Goal: Check status: Check status

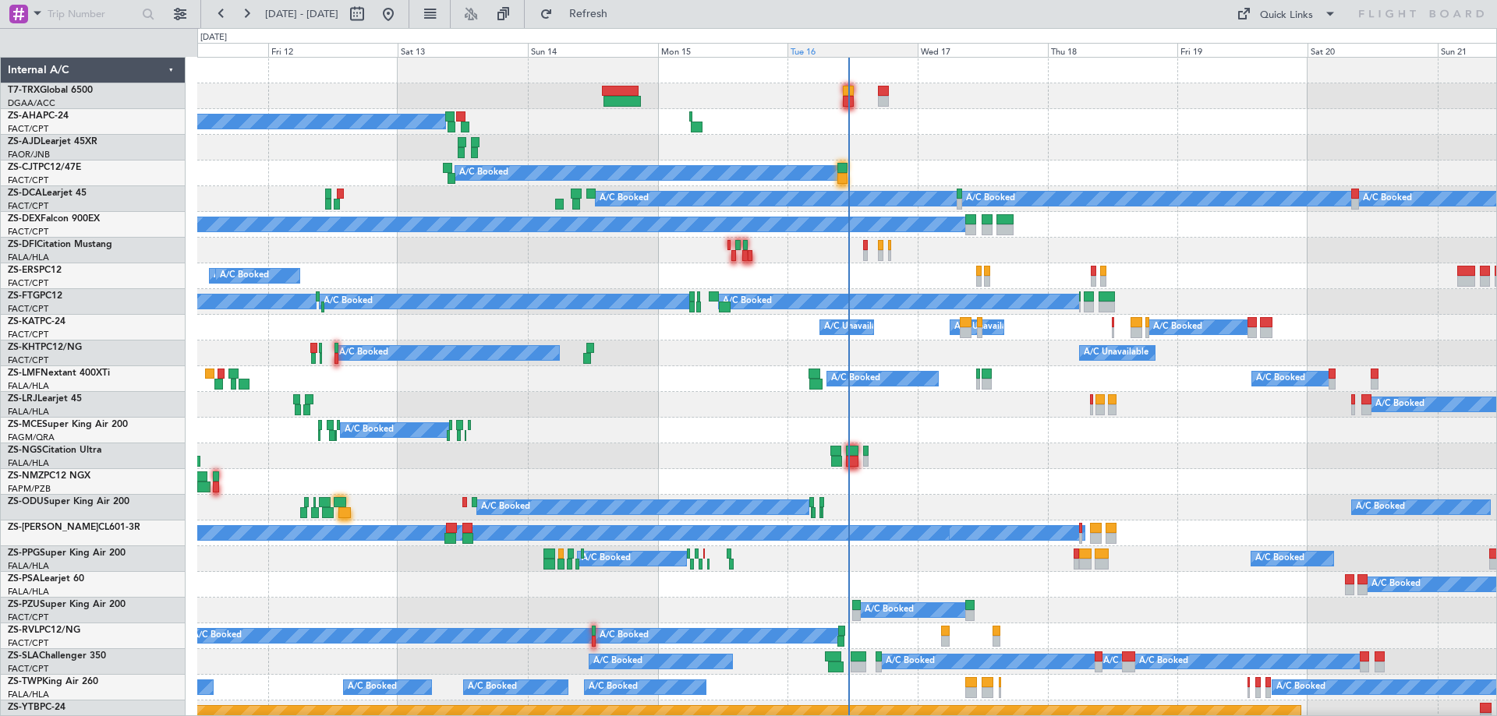
click at [838, 51] on div "Tue 16" at bounding box center [852, 50] width 130 height 14
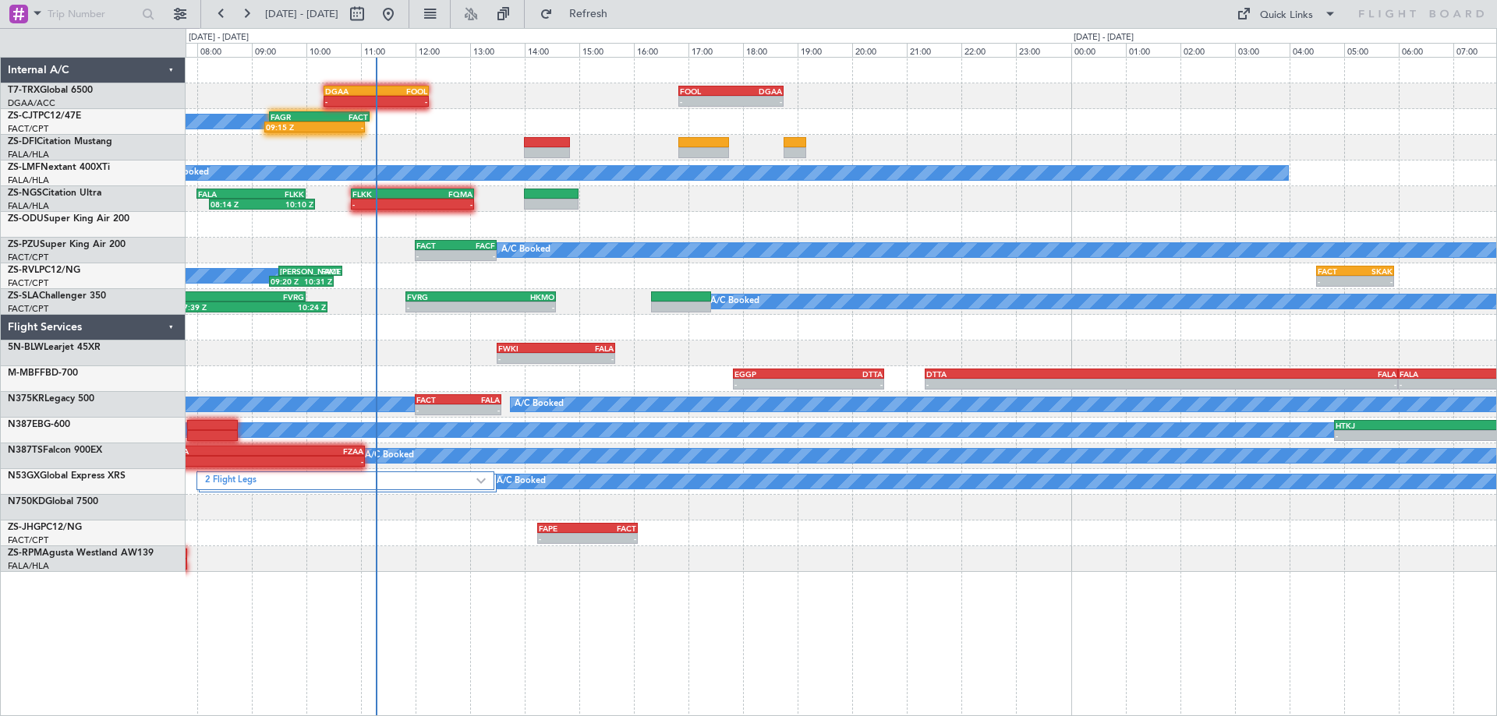
click at [613, 304] on div "- - DGAA 10:20 Z FOOL 12:15 Z - - FOOL 16:50 Z DGAA 18:45 Z A/C Booked 09:15 Z …" at bounding box center [841, 315] width 1310 height 514
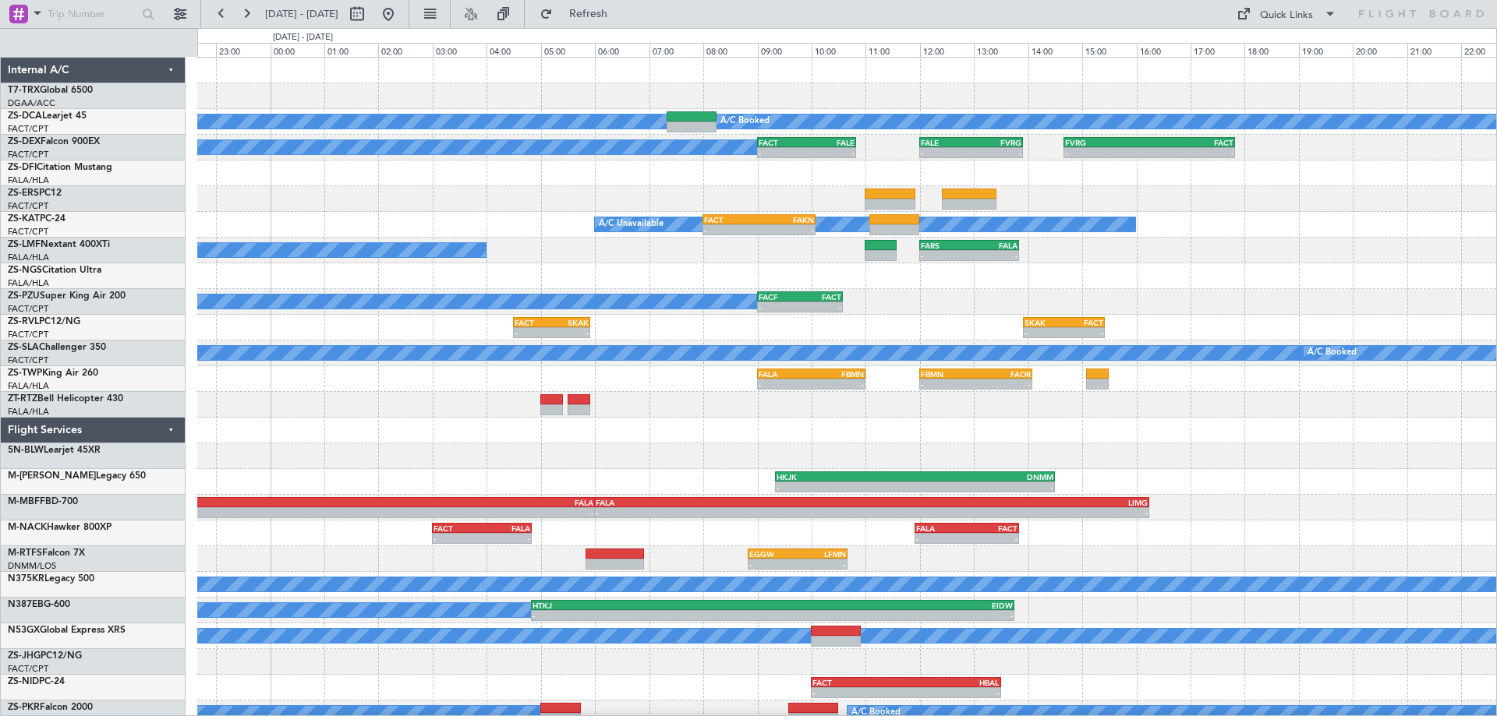
click at [811, 461] on div "- - FOOL 16:50 Z DGAA 18:45 Z A/C Booked A/C Booked A/C Booked - - FACT 09:00 Z…" at bounding box center [846, 405] width 1299 height 695
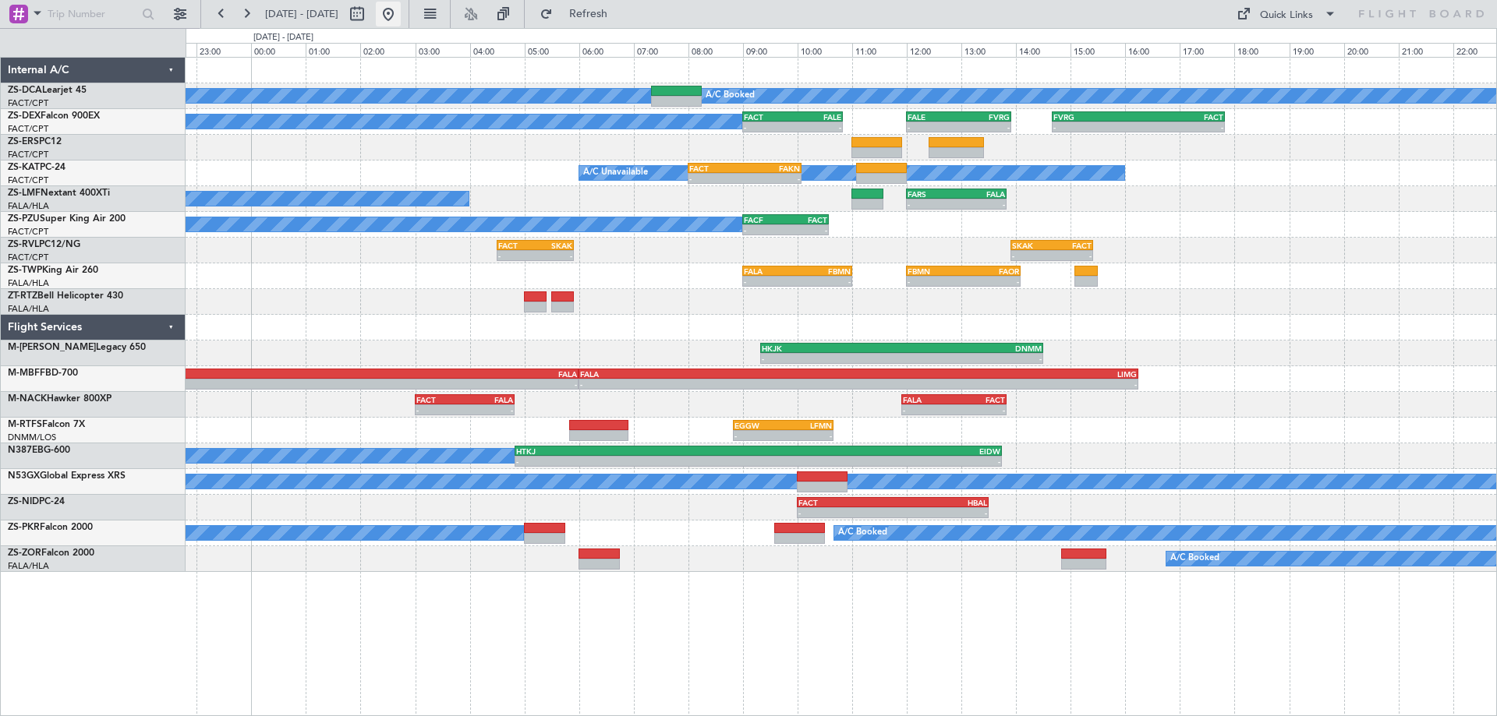
click at [401, 23] on button at bounding box center [388, 14] width 25 height 25
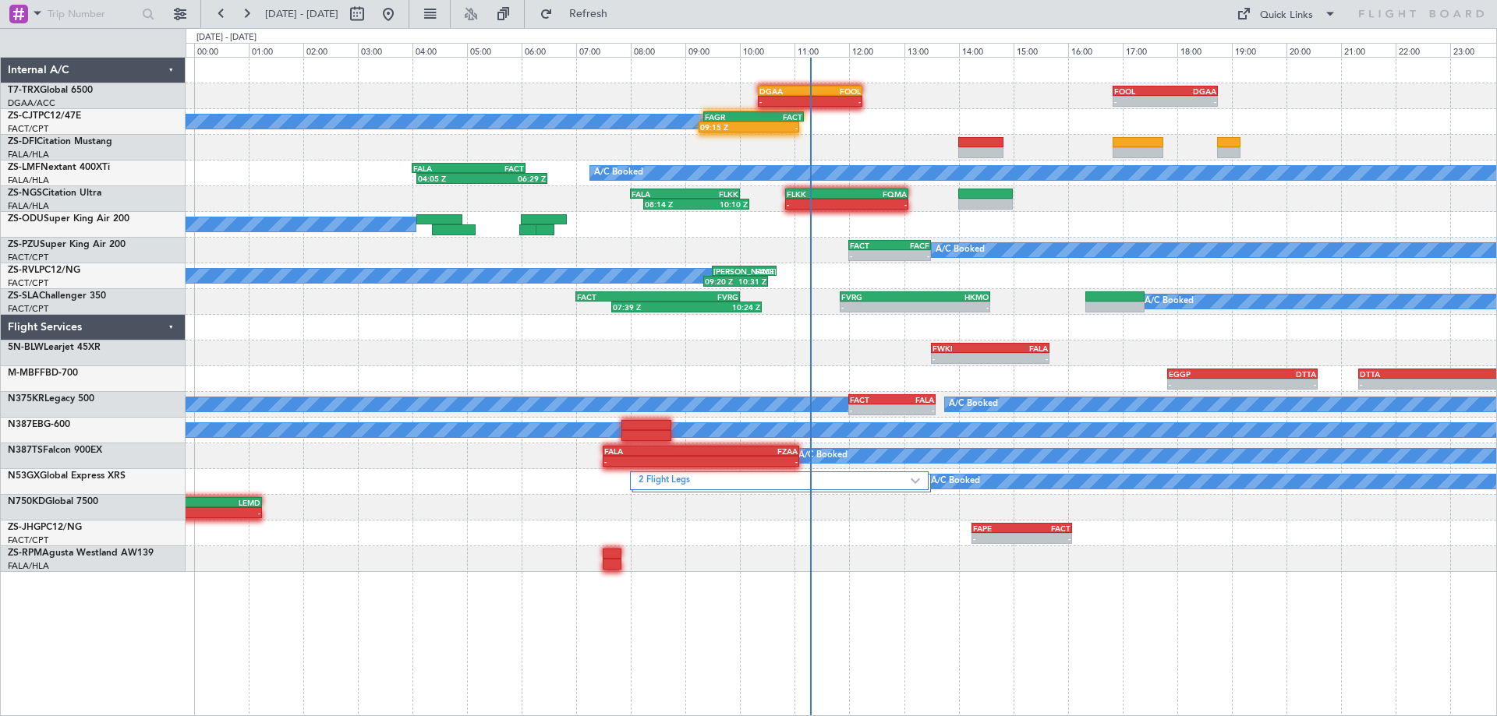
click at [1242, 572] on div "- - FOOL 16:50 Z DGAA 18:45 Z - - DGAA 10:20 Z FOOL 12:15 Z FAGR 09:20 Z FACT 1…" at bounding box center [841, 386] width 1311 height 659
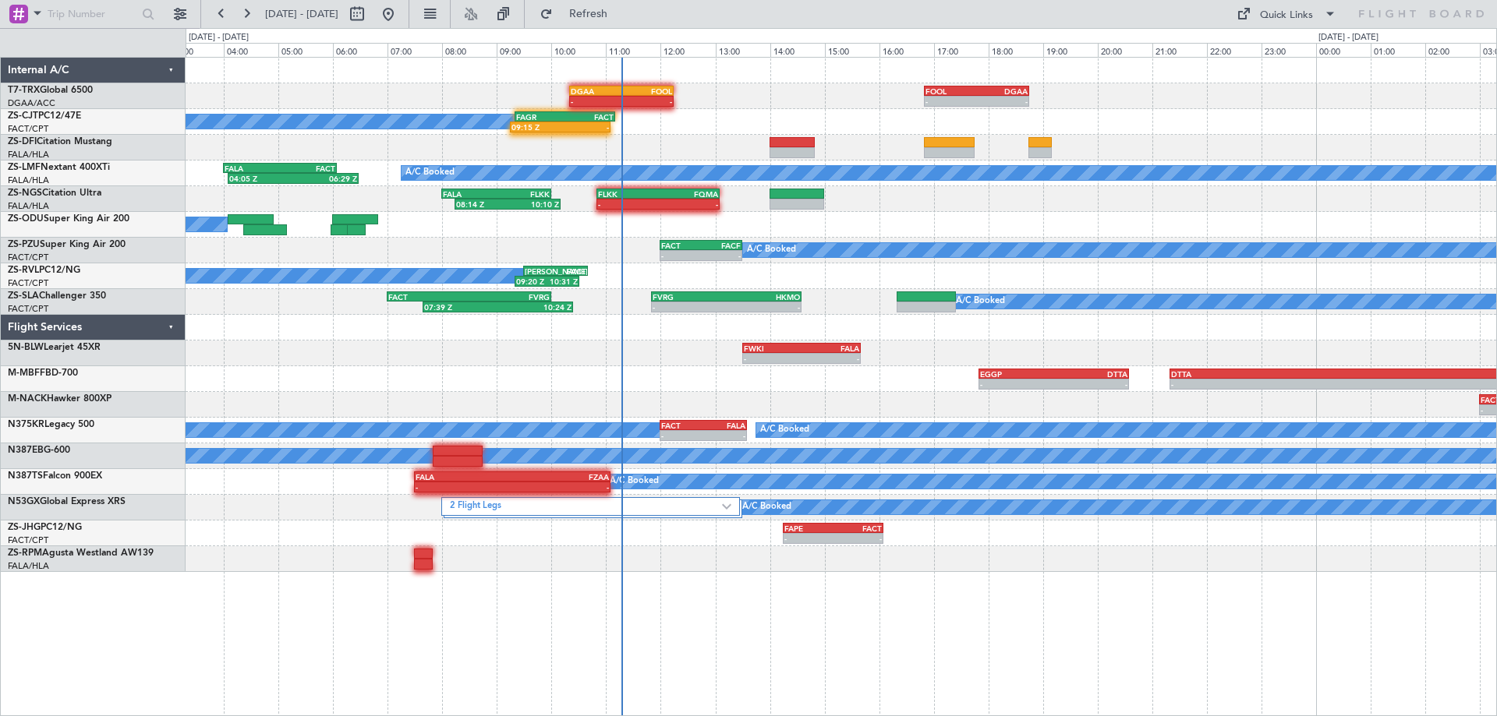
click at [1052, 563] on div "- - FOOL 16:50 Z DGAA 18:45 Z - - DGAA 10:20 Z FOOL 12:15 Z FAGR 09:20 Z FACT 1…" at bounding box center [841, 386] width 1311 height 659
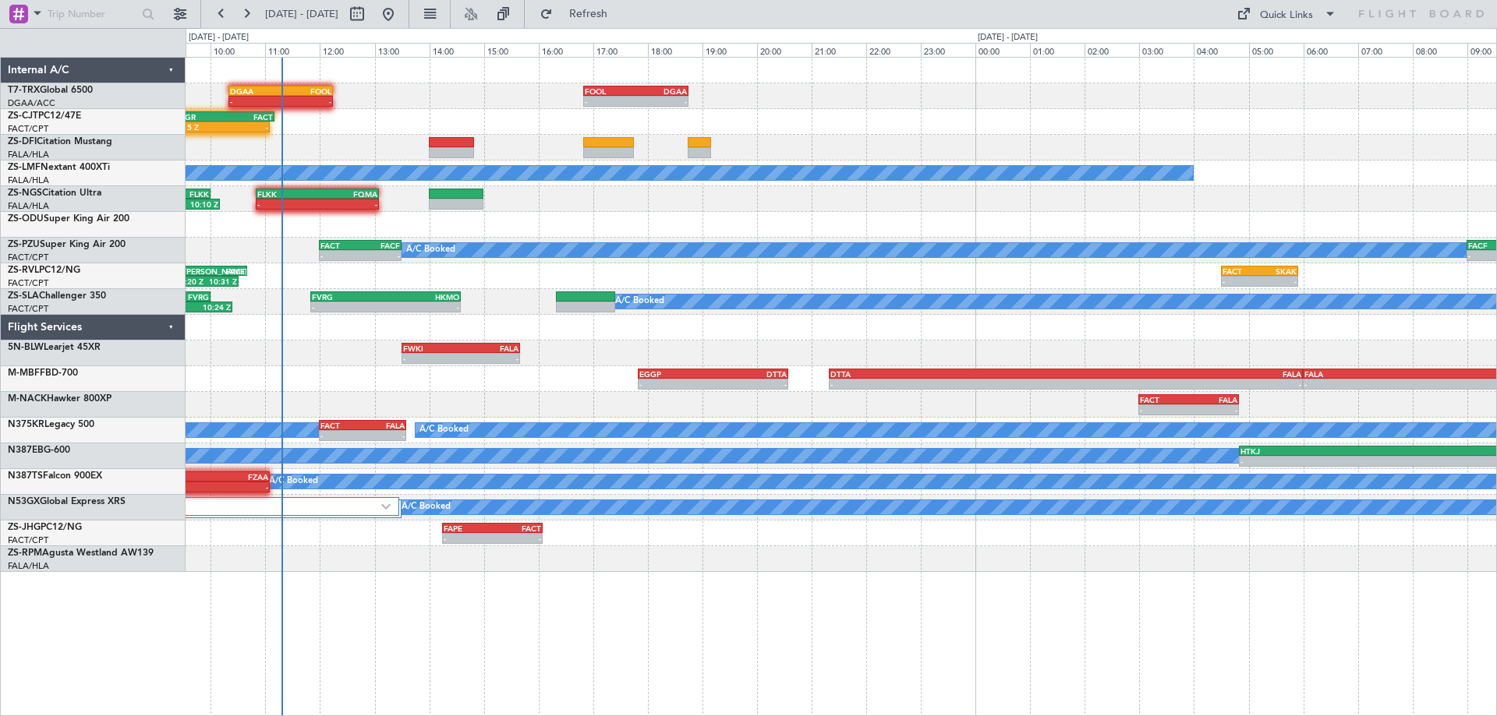
click at [651, 565] on div at bounding box center [841, 559] width 1310 height 26
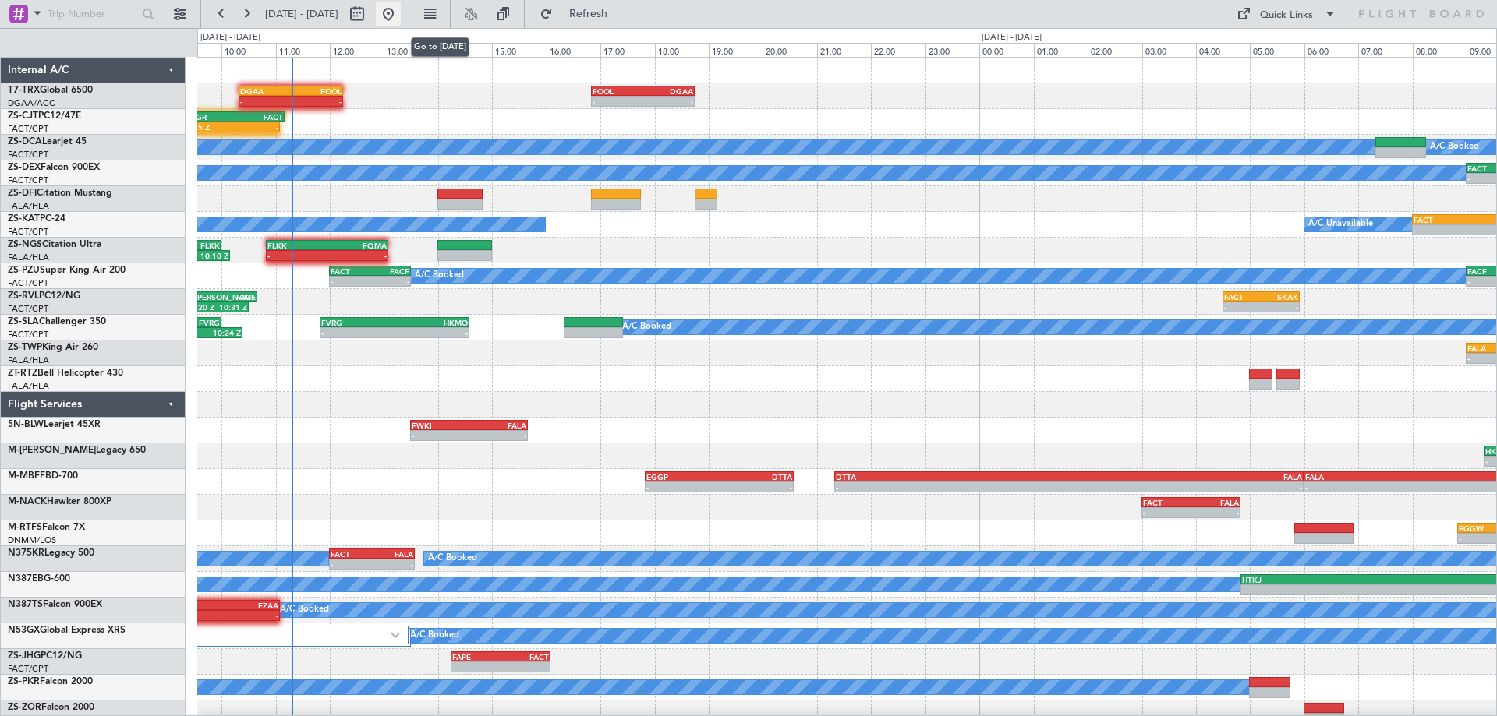
click at [401, 14] on button at bounding box center [388, 14] width 25 height 25
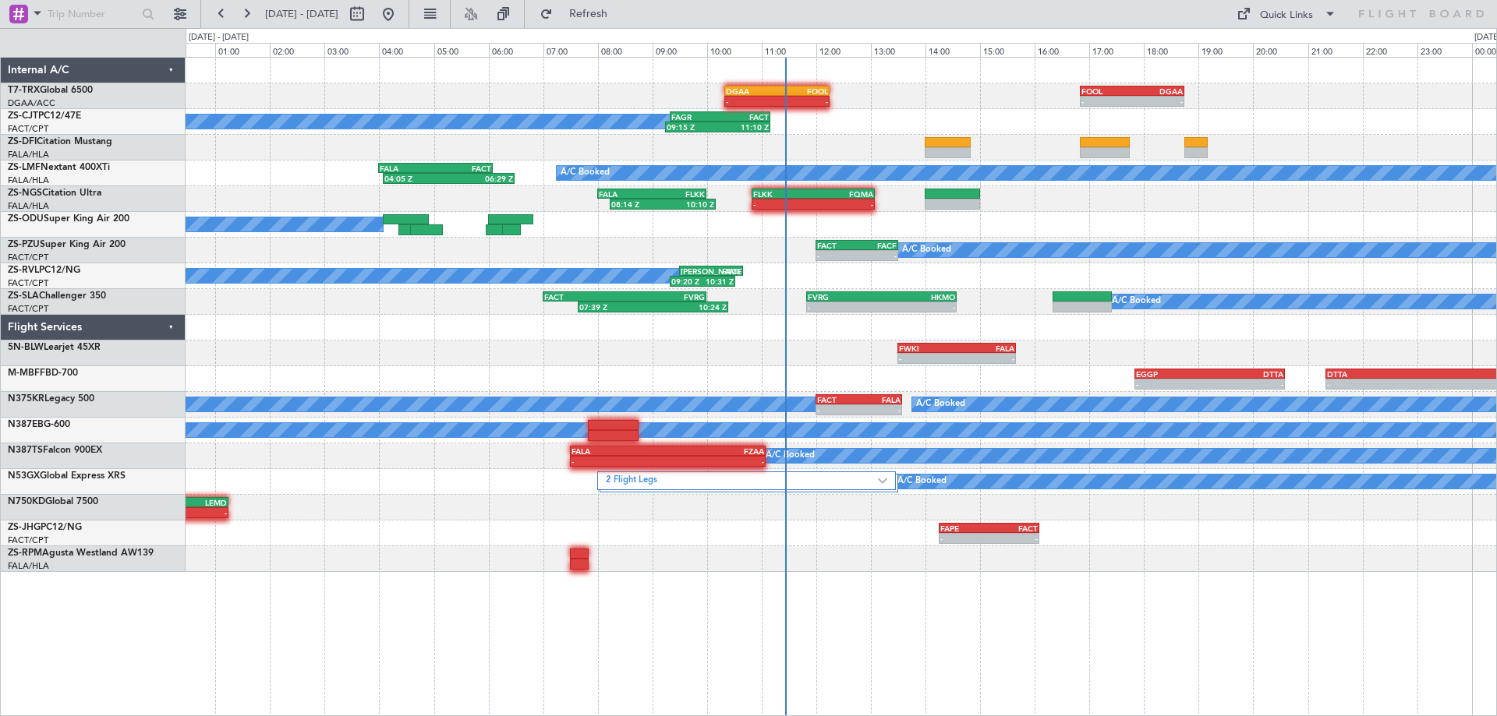
click at [1148, 613] on div "- - DGAA 10:20 Z FOOL 12:15 Z - - FOOL 16:50 Z DGAA 18:45 Z A/C Booked 09:15 Z …" at bounding box center [841, 386] width 1311 height 659
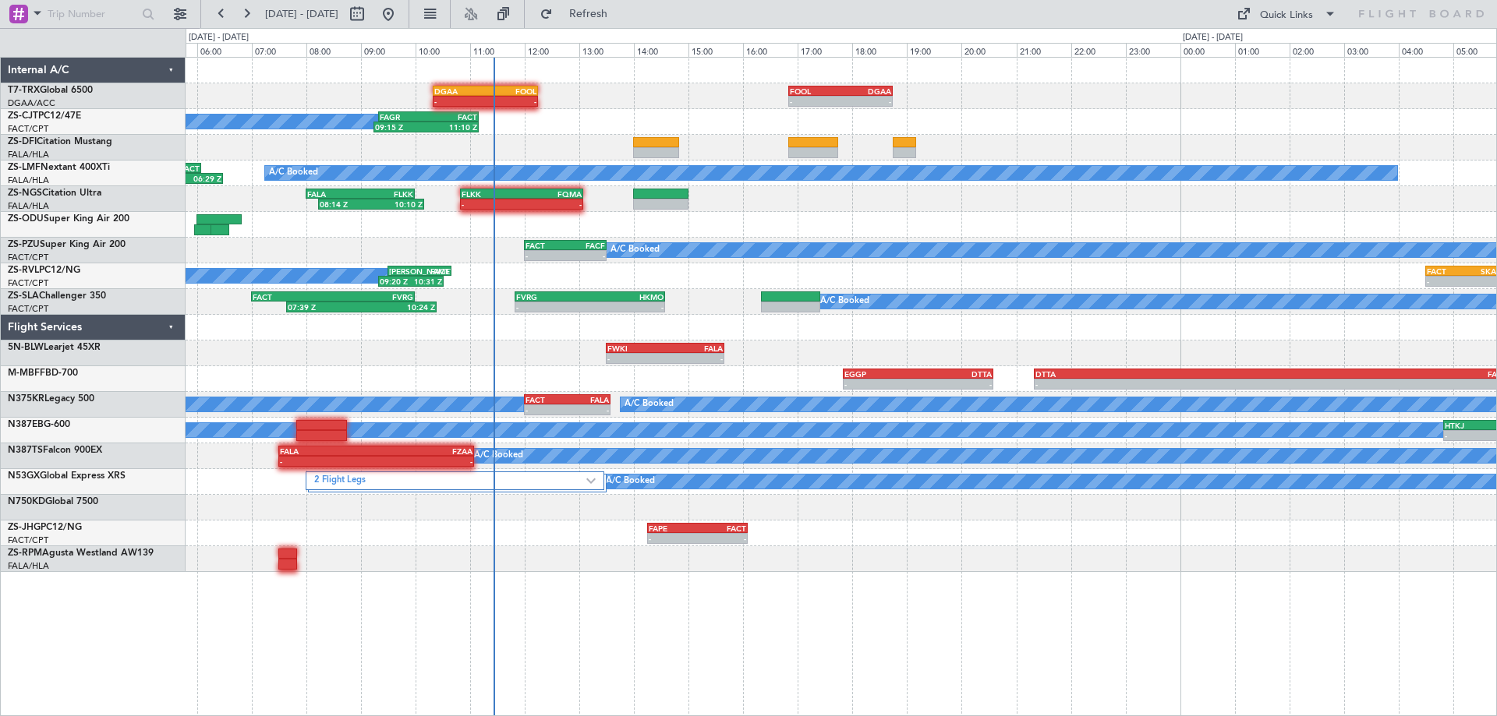
click at [441, 578] on div "- - DGAA 10:20 Z FOOL 12:15 Z - - FOOL 16:50 Z DGAA 18:45 Z A/C Booked 09:15 Z …" at bounding box center [841, 386] width 1311 height 659
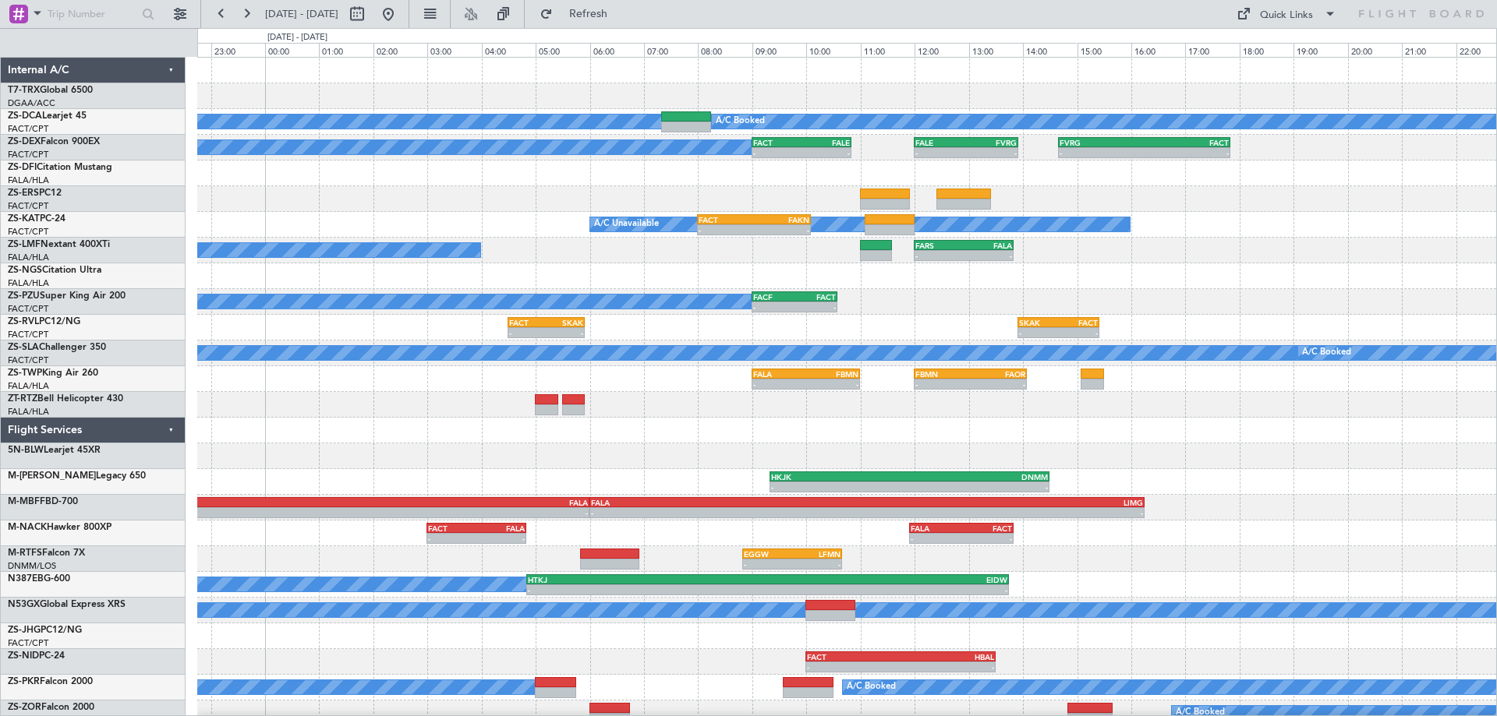
click at [581, 469] on div "- - FOOL 16:50 Z DGAA 18:45 Z A/C Booked A/C Booked A/C Booked - - FACT 09:00 Z…" at bounding box center [846, 392] width 1299 height 669
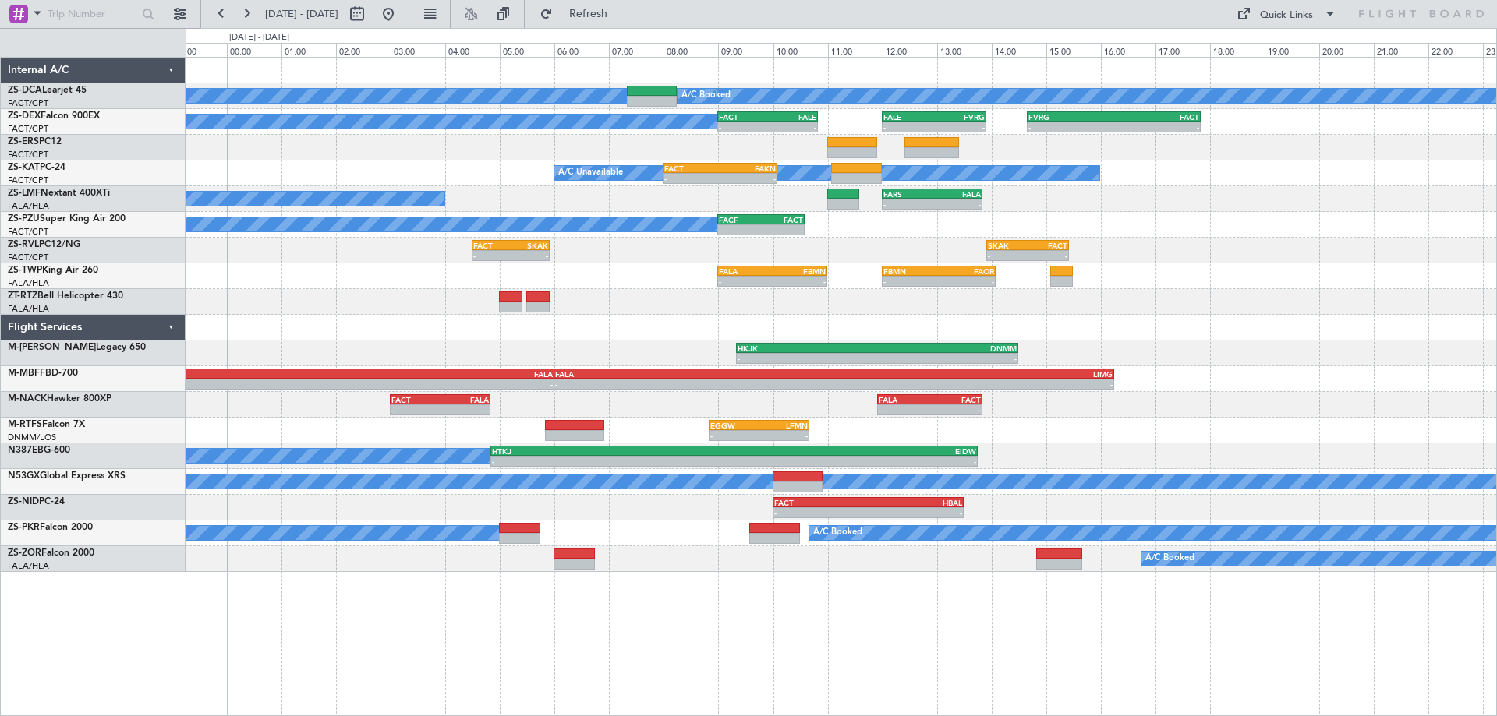
click at [589, 630] on div "A/C Booked A/C Booked A/C Booked - - FACT 09:00 Z FALE 10:50 Z - - FALE 12:00 Z…" at bounding box center [841, 386] width 1311 height 659
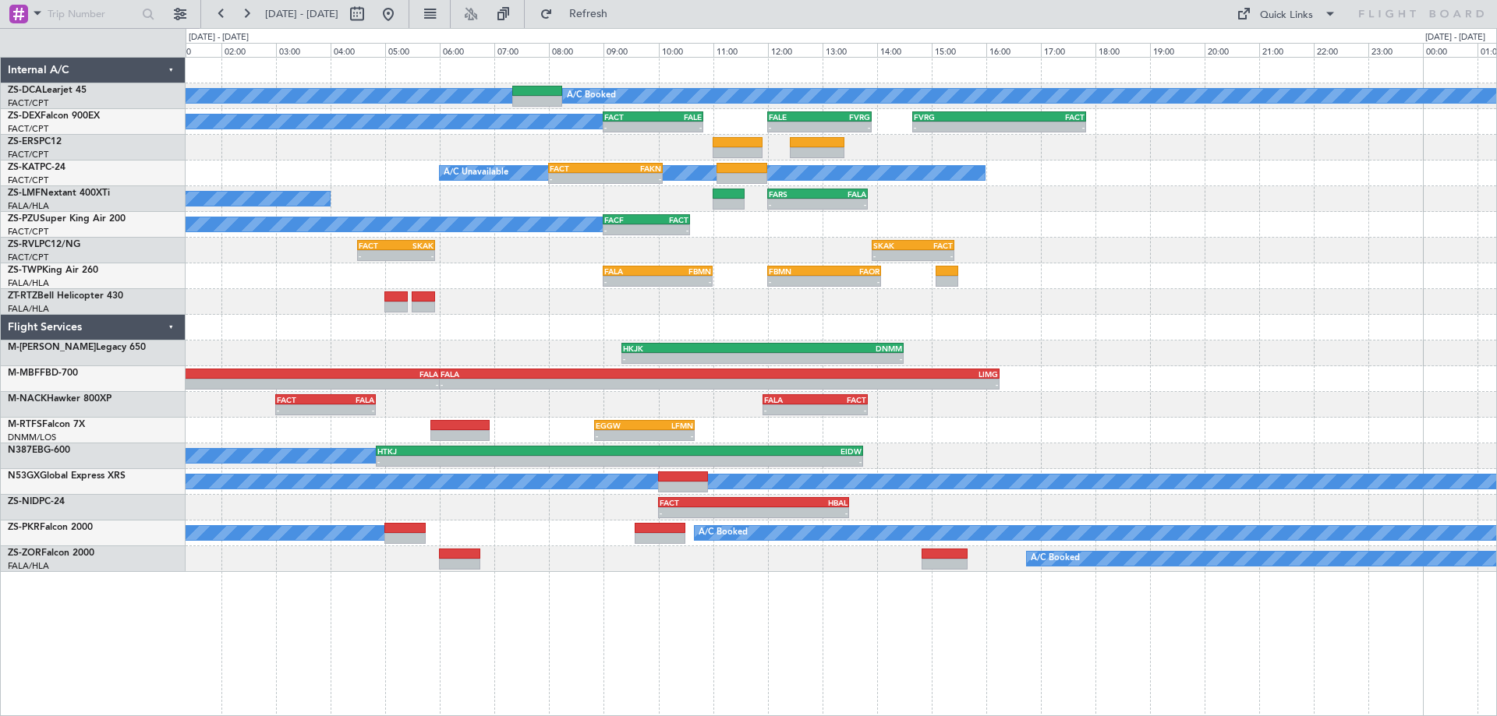
click at [493, 359] on div "A/C Booked A/C Booked A/C Booked - - FACT 09:00 Z FALE 10:50 Z - - FALE 12:00 Z…" at bounding box center [841, 315] width 1310 height 514
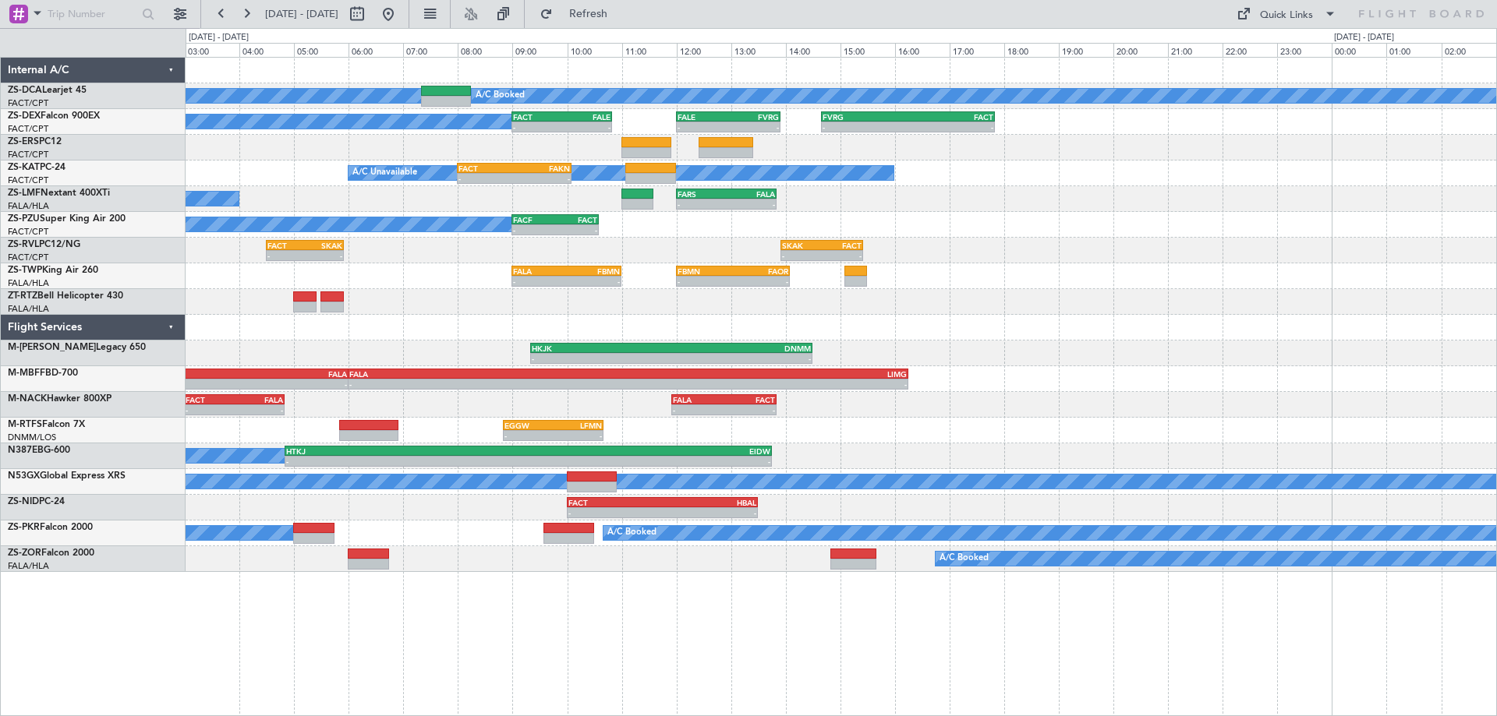
click at [1284, 371] on div "A/C Booked A/C Booked A/C Booked - - FACT 09:00 Z FALE 10:50 Z - - FALE 12:00 Z…" at bounding box center [841, 315] width 1310 height 514
click at [450, 394] on div "A/C Booked A/C Booked A/C Booked - - FACT 09:00 Z FALE 10:50 Z - - FALE 12:00 Z…" at bounding box center [841, 315] width 1310 height 514
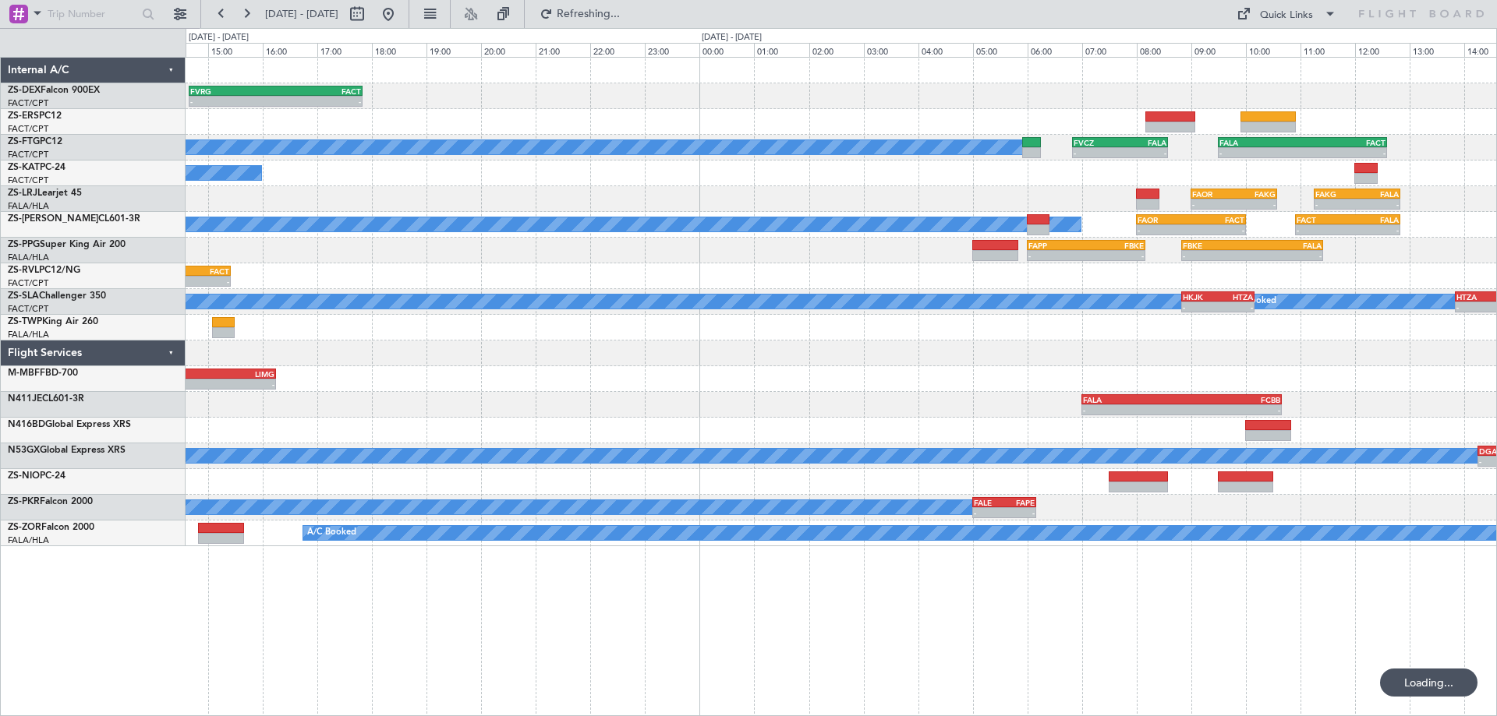
click at [769, 348] on div at bounding box center [841, 354] width 1310 height 26
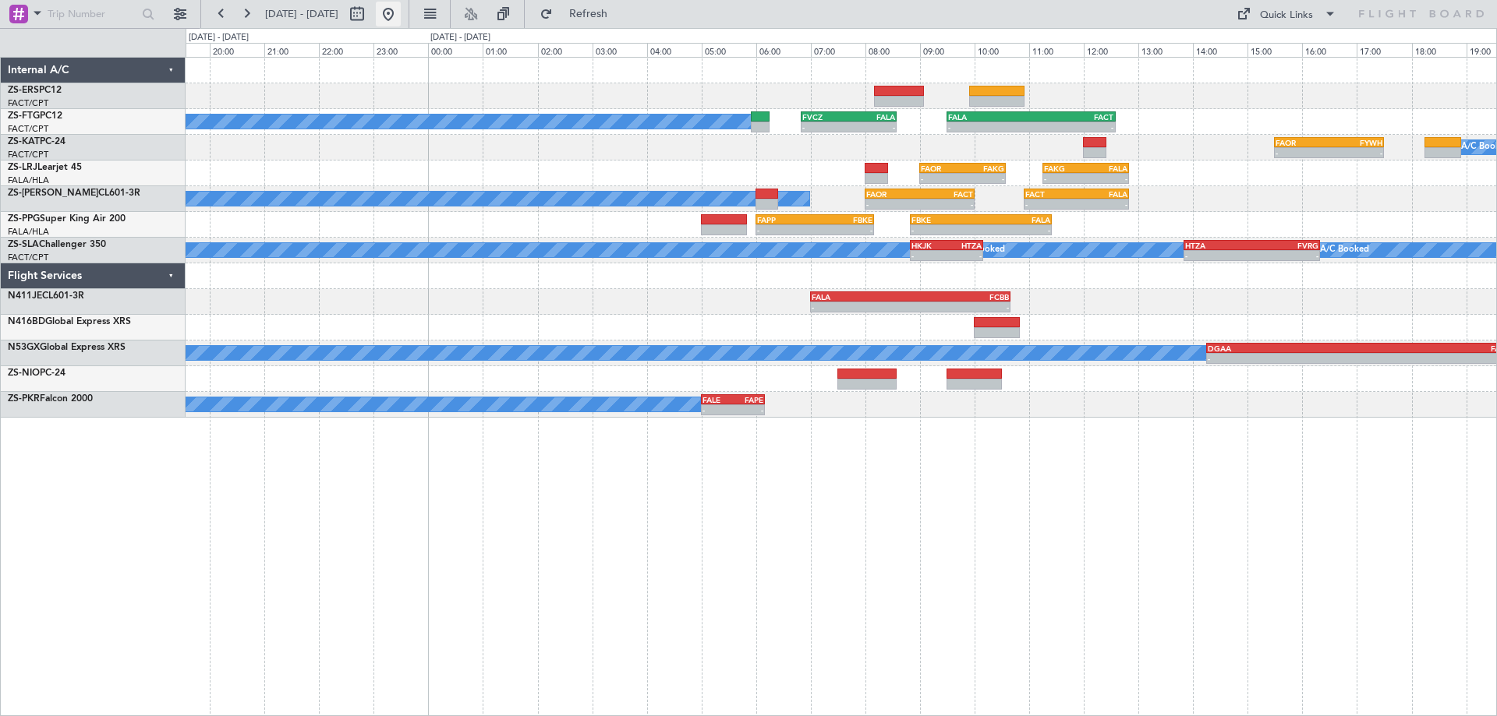
click at [401, 24] on button at bounding box center [388, 14] width 25 height 25
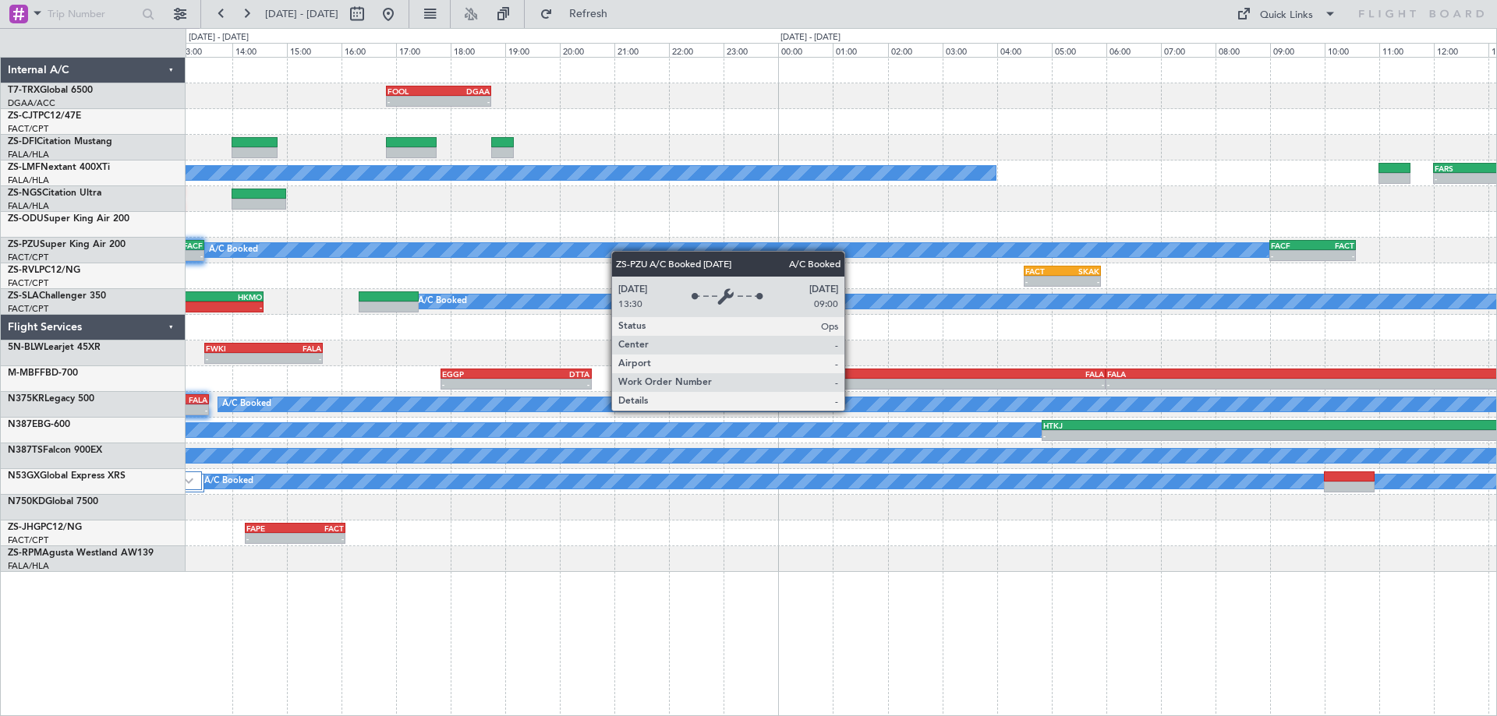
click at [70, 280] on div "- - FOOL 16:50 Z DGAA 18:45 Z - - DGAA 10:20 Z FOOL 12:15 Z FAGR 09:20 Z FACT 1…" at bounding box center [748, 372] width 1497 height 688
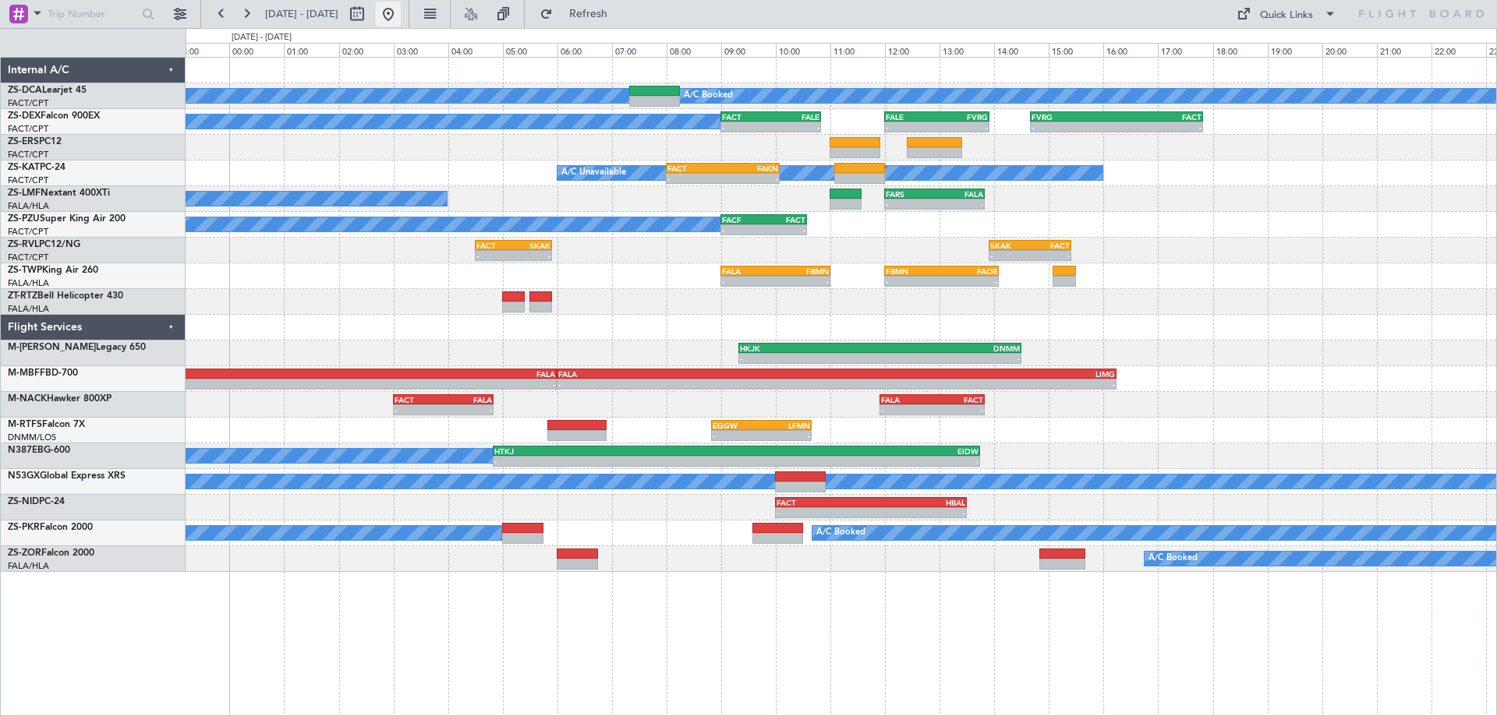
click at [401, 16] on button at bounding box center [388, 14] width 25 height 25
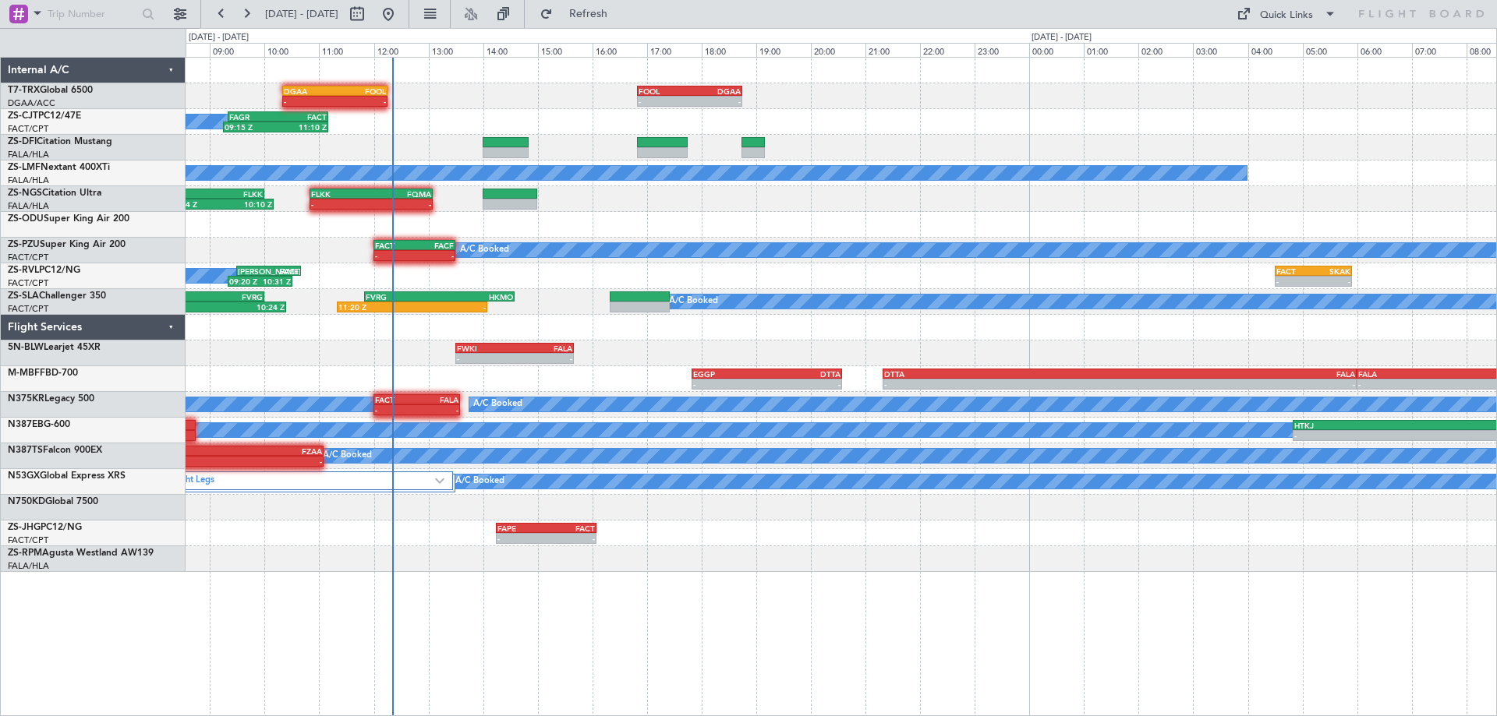
click at [463, 273] on div "- - DGAA 10:20 Z FOOL 12:15 Z - - FOOL 16:50 Z DGAA 18:45 Z A/C Booked 09:15 Z …" at bounding box center [841, 315] width 1310 height 514
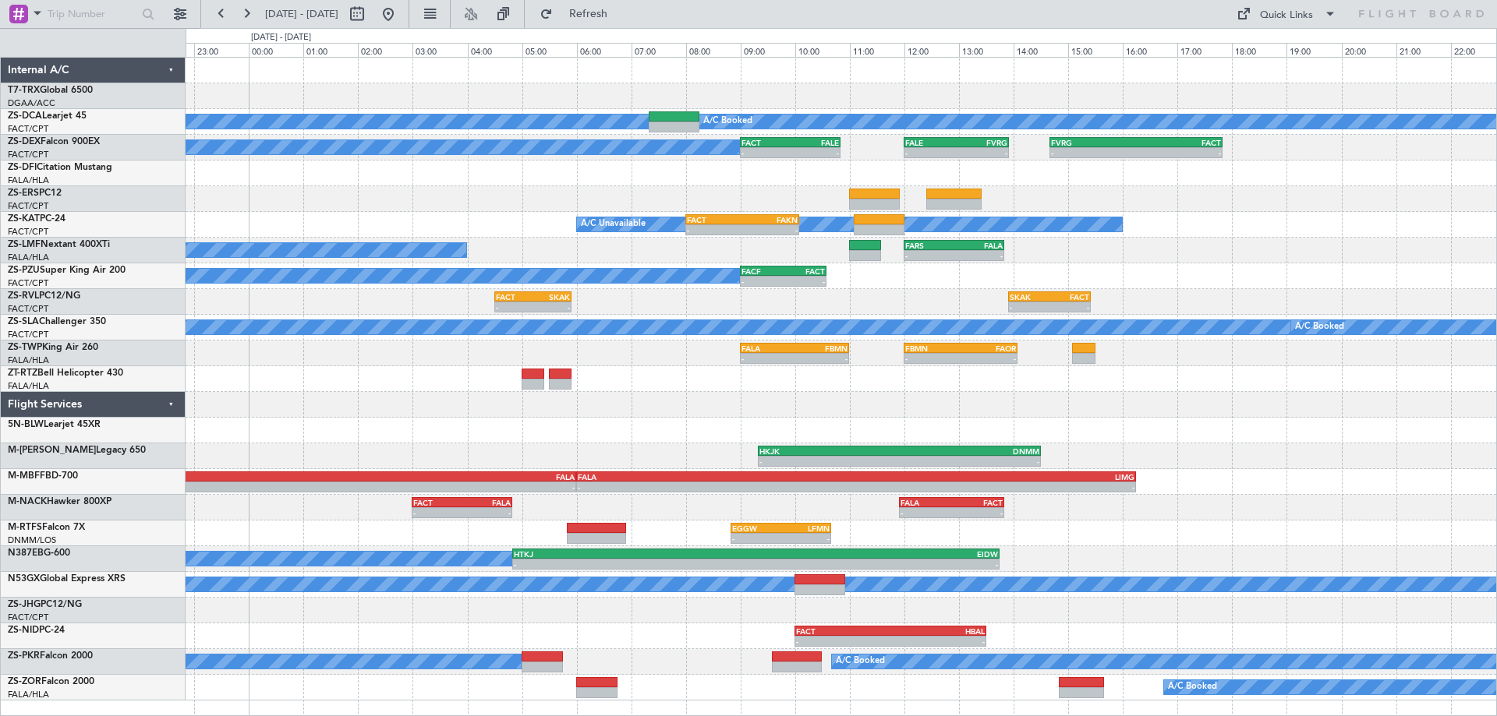
click at [947, 438] on div "- - FOOL 16:50 Z DGAA 18:45 Z A/C Booked A/C Booked A/C Booked - - FACT 09:00 Z…" at bounding box center [841, 379] width 1310 height 643
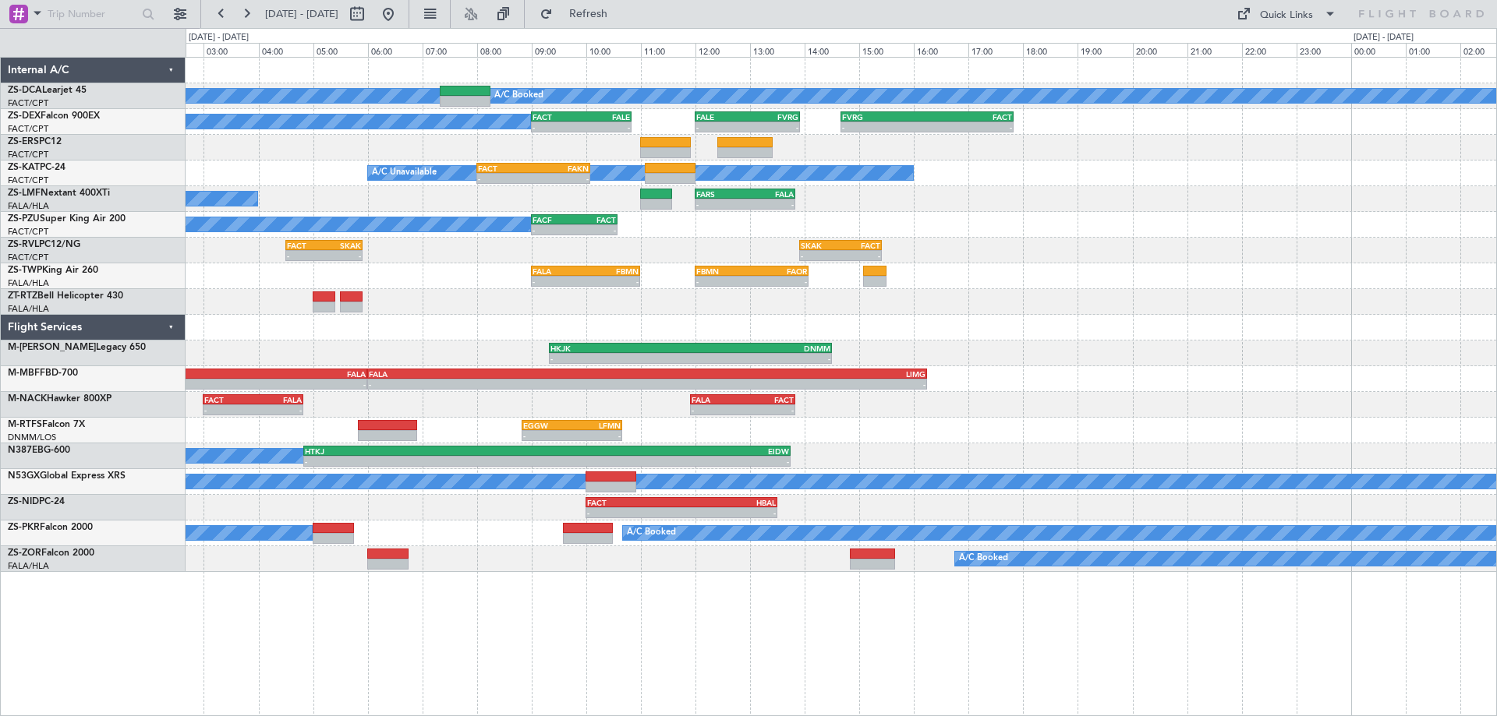
click at [1112, 365] on div "- - HKJK 09:20 Z DNMM 14:30 Z" at bounding box center [841, 354] width 1310 height 26
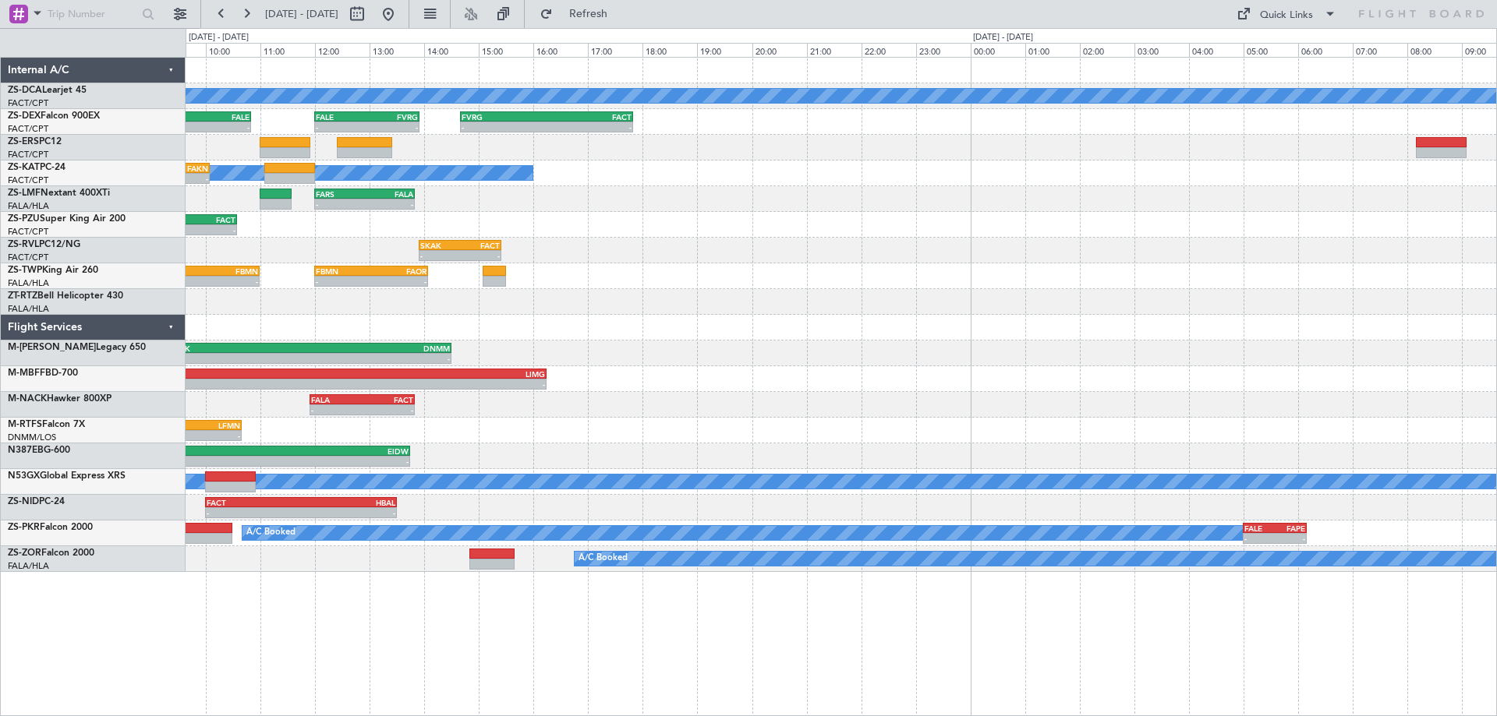
click at [567, 380] on div "A/C Booked A/C Booked - - FACT 09:00 Z FALE 10:50 Z - - FALE 12:00 Z FVRG 13:55…" at bounding box center [841, 315] width 1310 height 514
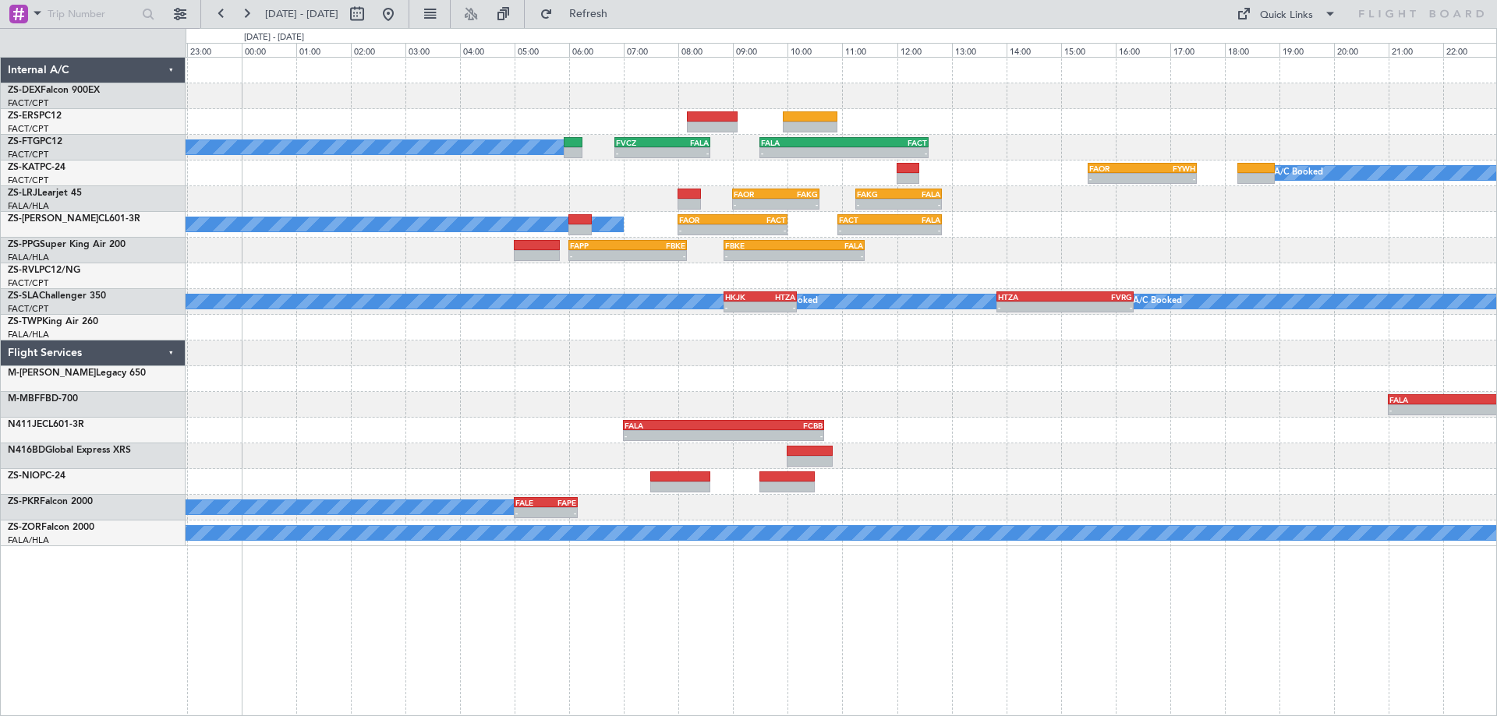
click at [890, 509] on div "- - FVRG 14:40 Z FACT 17:50 Z A/C Booked - - FVCZ 06:50 Z FALA 08:35 Z - - FALA…" at bounding box center [841, 302] width 1310 height 489
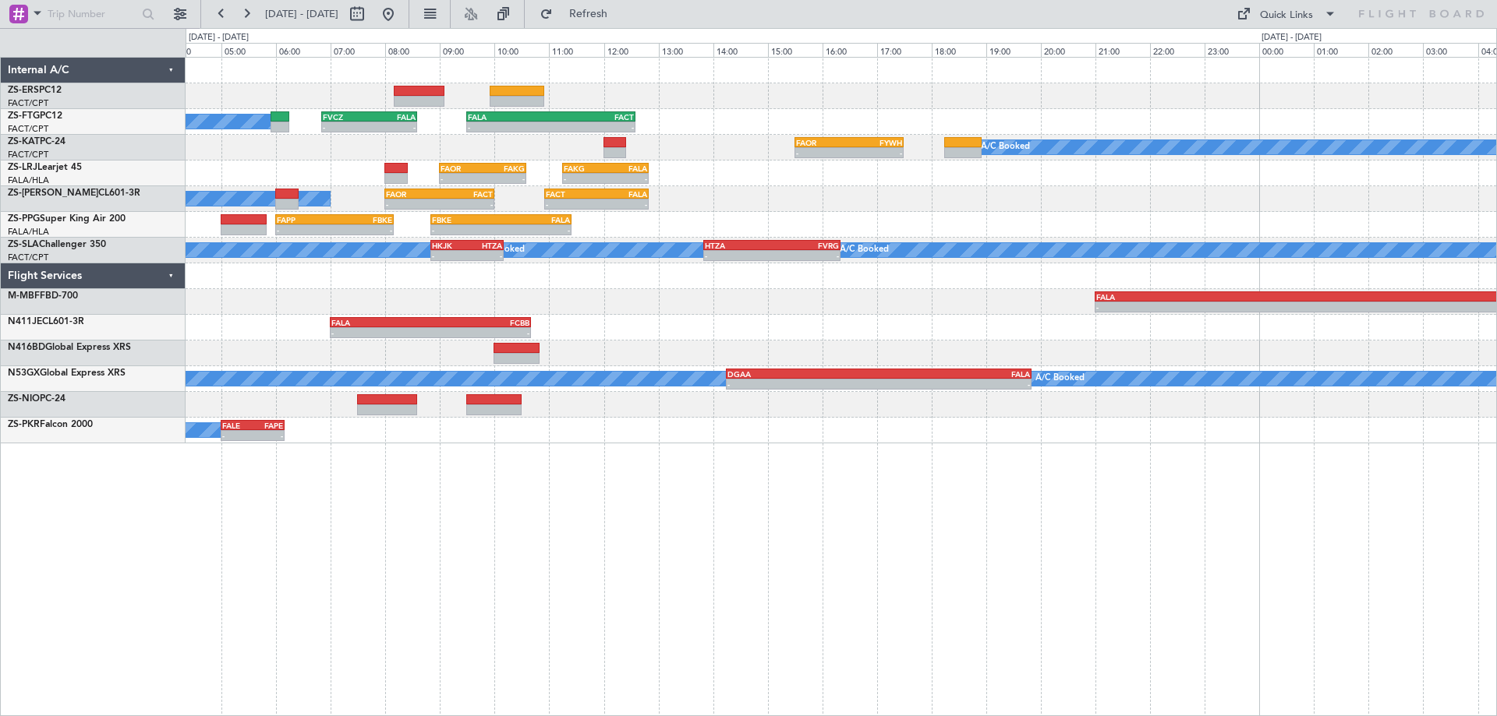
click at [993, 344] on div "A/C Booked - - FVCZ 06:50 Z FALA 08:35 Z - - FALA 09:30 Z FACT 12:35 Z - - FAOR…" at bounding box center [841, 251] width 1310 height 386
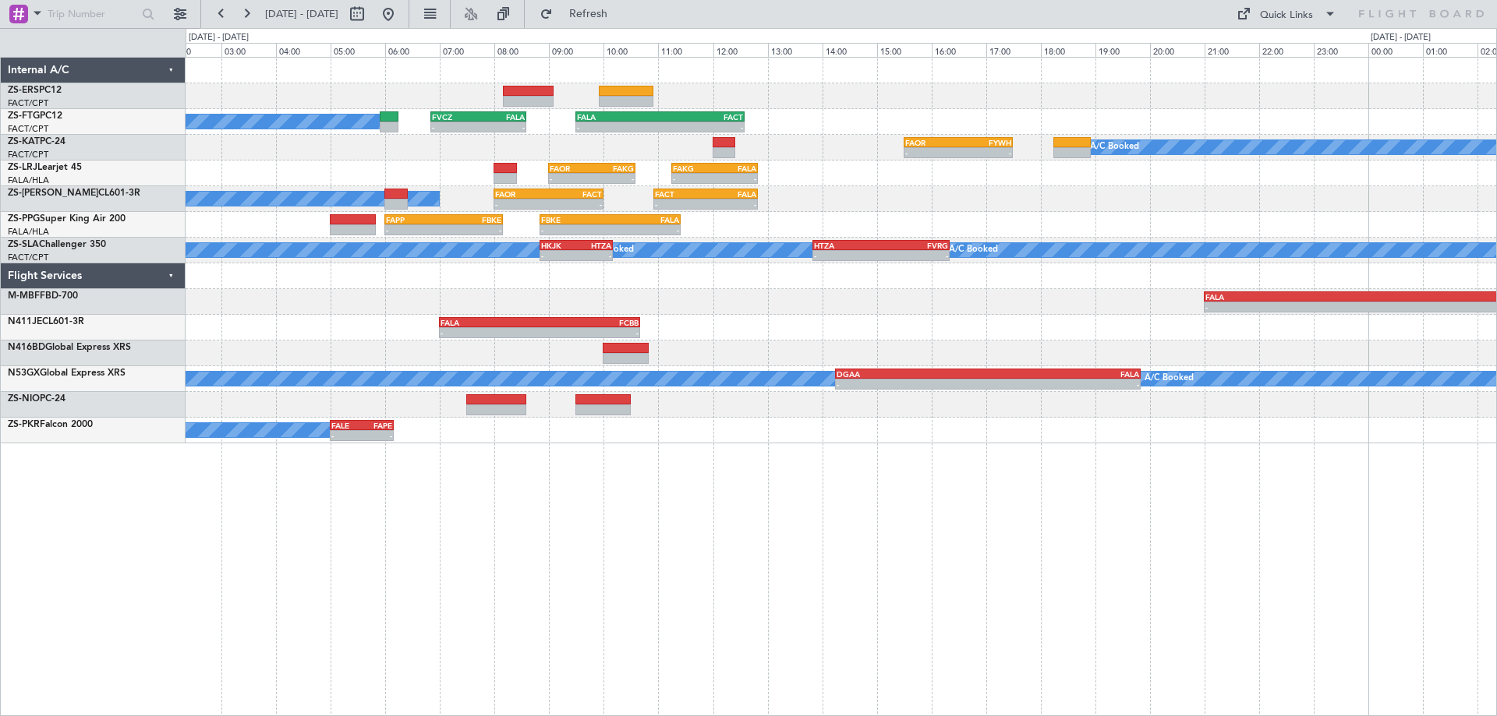
click at [876, 338] on div "- - FALA 07:00 Z FCBB 10:40 Z" at bounding box center [841, 328] width 1310 height 26
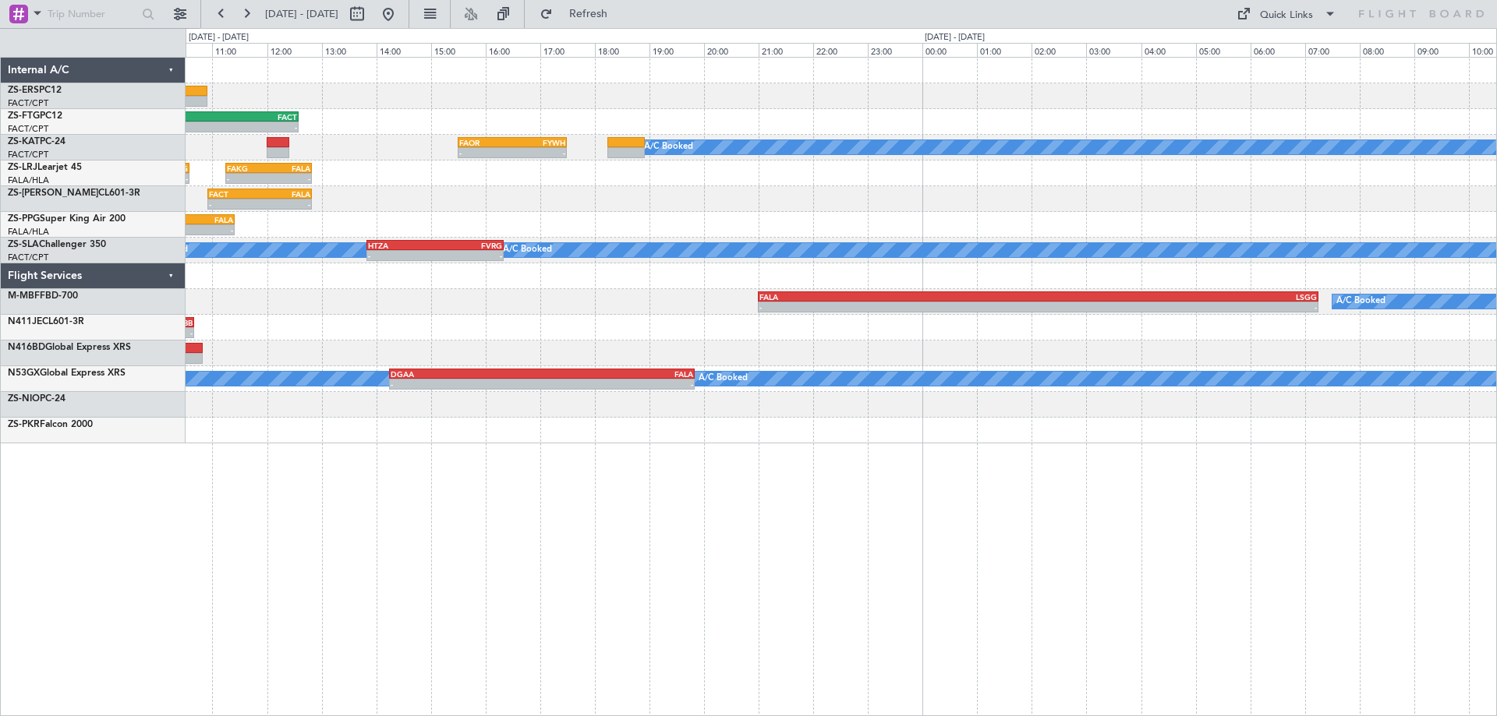
click at [384, 577] on div "- - FALA 09:30 Z FACT 12:35 Z - - FVCZ 06:50 Z FALA 08:35 Z A/C Booked - - FAOR…" at bounding box center [841, 386] width 1311 height 659
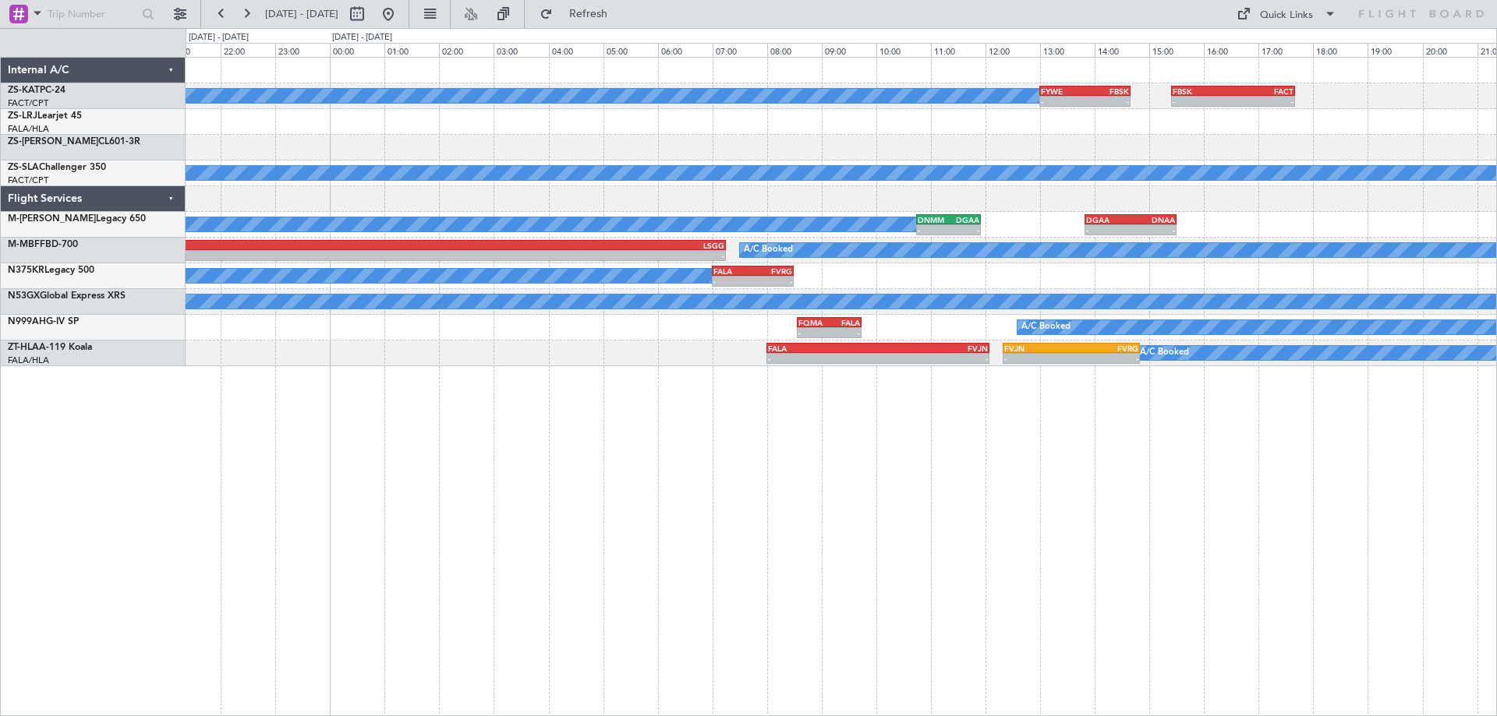
click at [767, 528] on div "A/C Booked - - FYWE 13:00 Z FBSK 14:40 Z - - FBSK 15:25 Z FACT 17:40 Z FAOR 15:…" at bounding box center [841, 386] width 1311 height 659
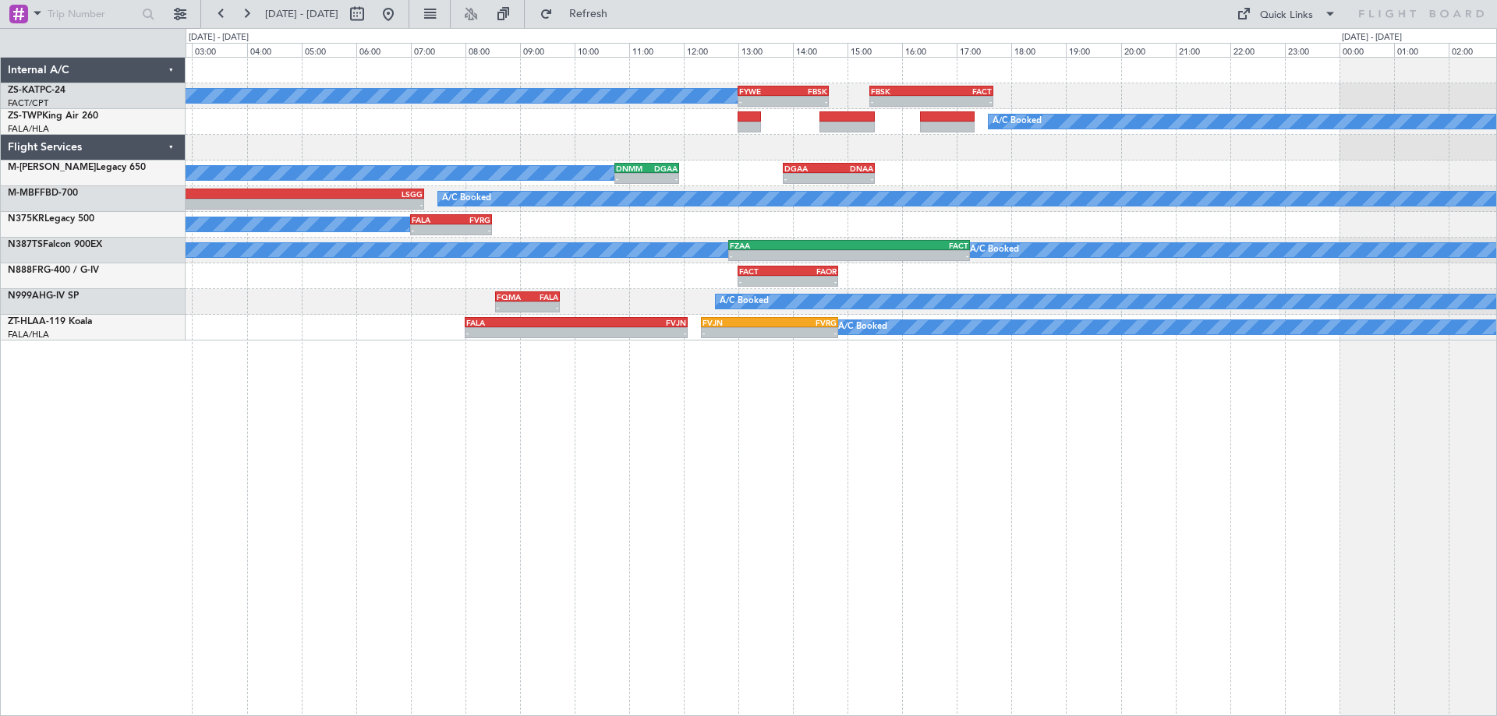
click at [896, 456] on div "A/C Booked - - FYWE 13:00 Z FBSK 14:40 Z - - FBSK 15:25 Z FACT 17:40 Z A/C Book…" at bounding box center [841, 386] width 1311 height 659
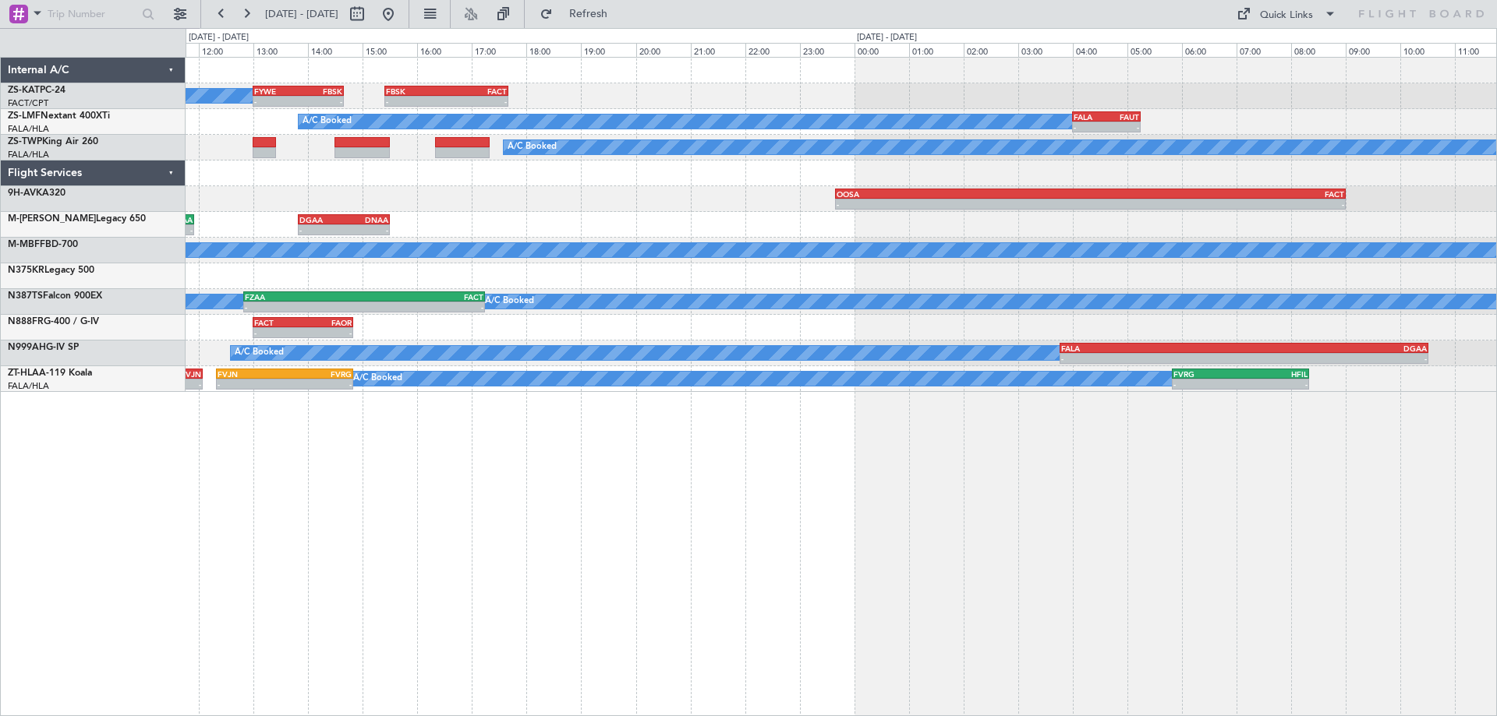
click at [719, 516] on div "A/C Booked - - FYWE 13:00 Z FBSK 14:40 Z - - FBSK 15:25 Z FACT 17:40 Z A/C Book…" at bounding box center [841, 386] width 1311 height 659
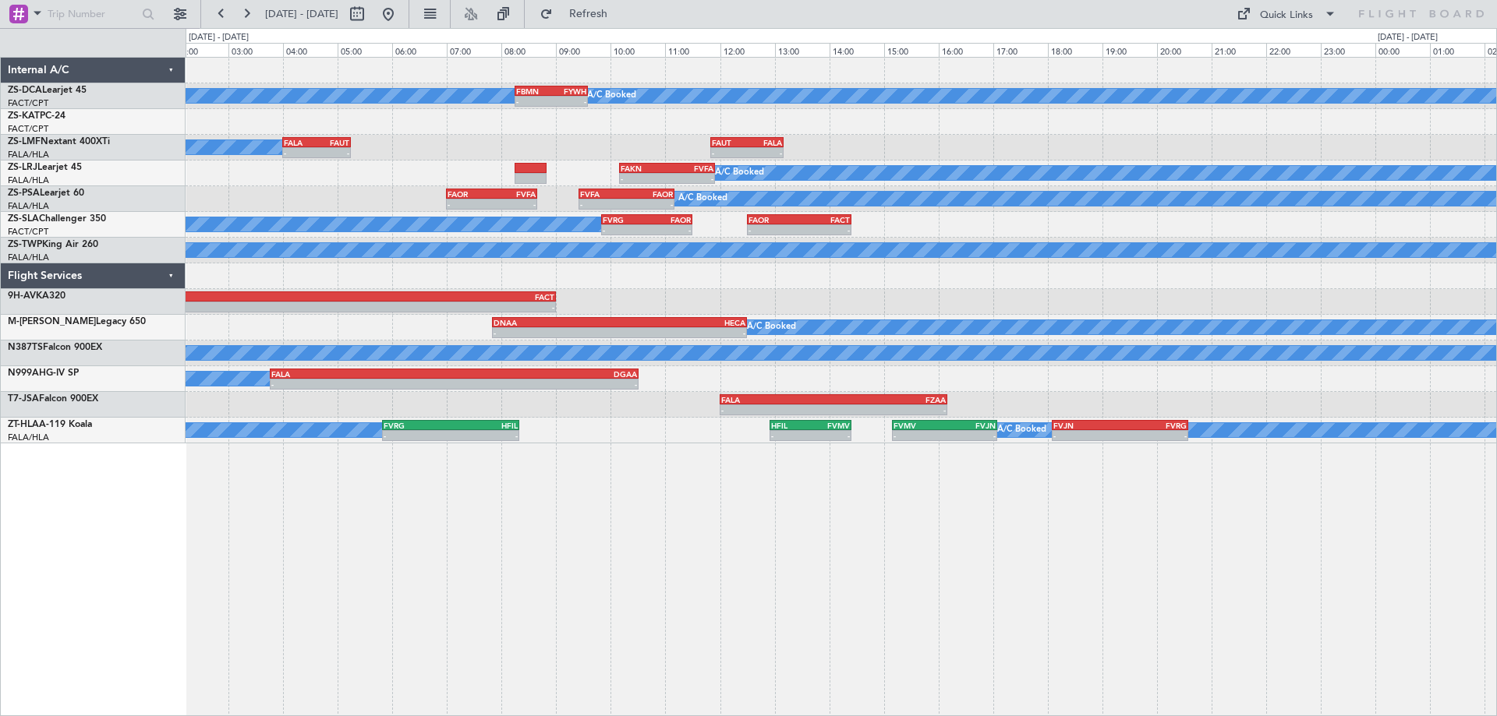
click at [750, 465] on div "A/C Booked A/C Booked - - FBMN 08:15 Z FYWH 09:35 Z A/C Booked - - FALA 04:00 Z…" at bounding box center [841, 386] width 1311 height 659
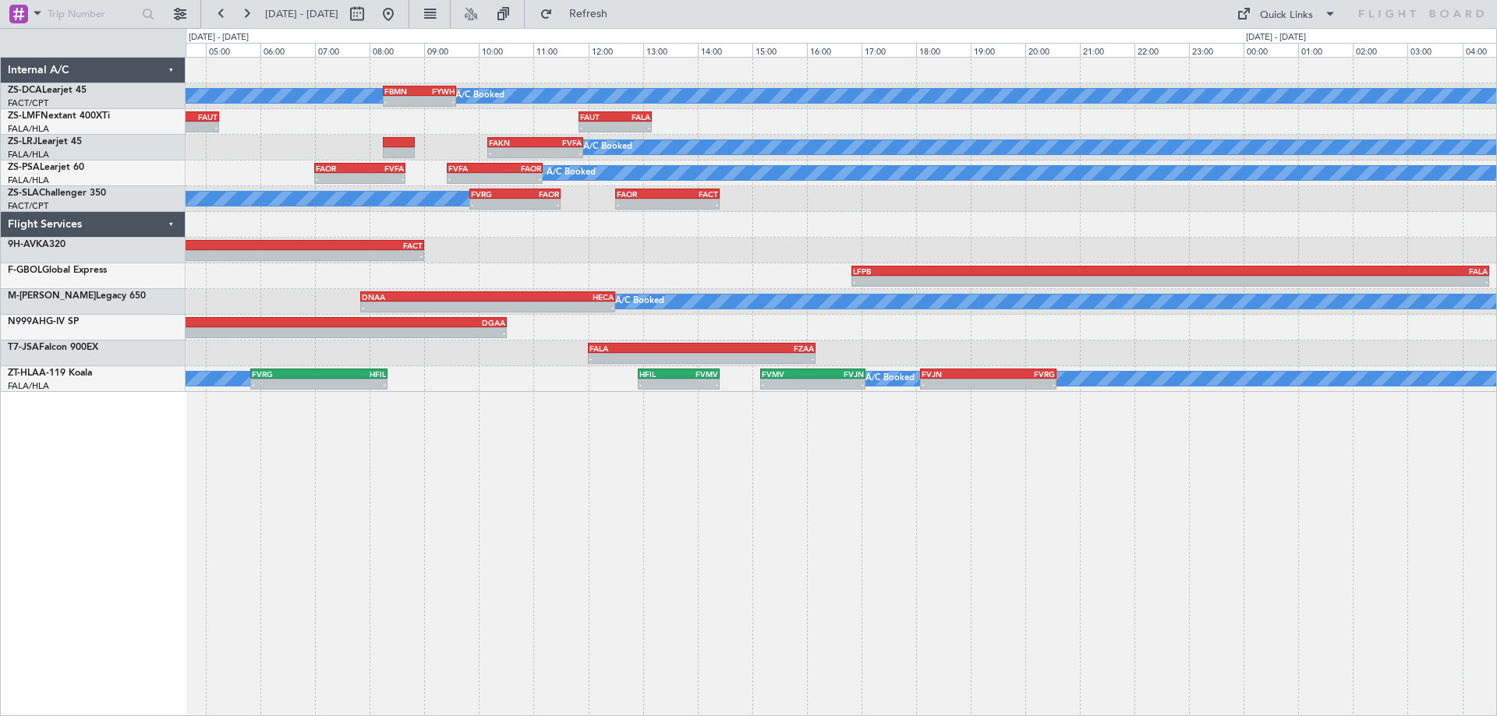
click at [748, 483] on div "A/C Booked A/C Booked - - FBMN 08:15 Z FYWH 09:35 Z A/C Booked - - FALA 04:00 Z…" at bounding box center [841, 386] width 1311 height 659
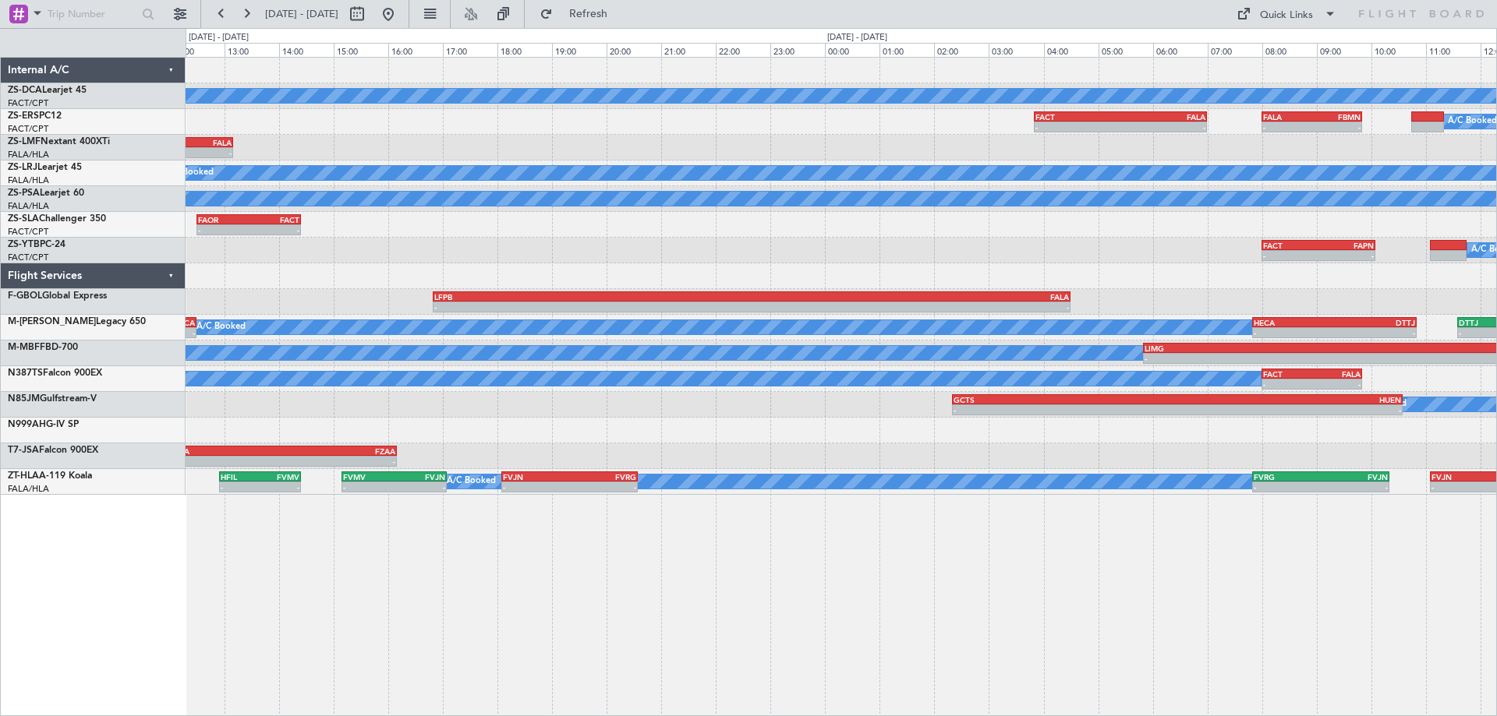
click at [615, 280] on div at bounding box center [841, 276] width 1310 height 26
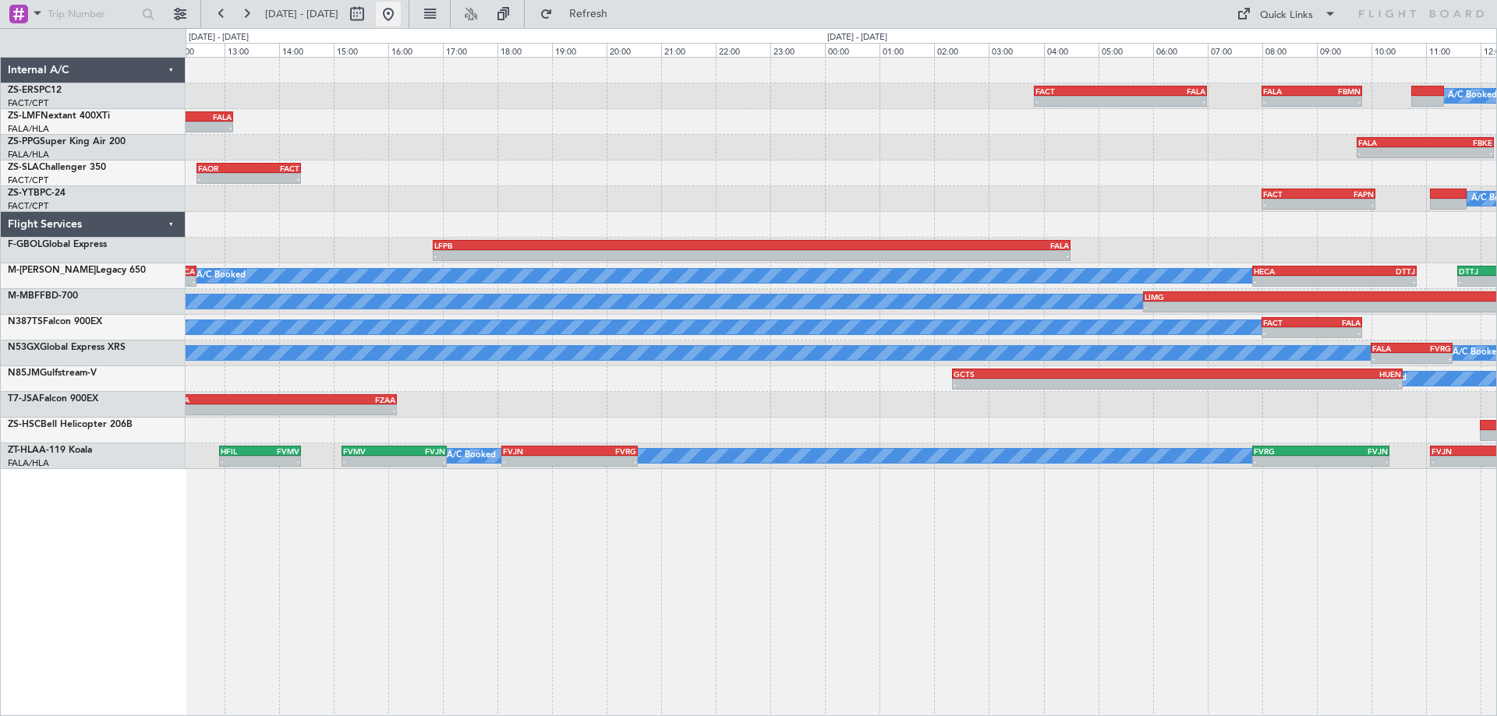
click at [401, 18] on button at bounding box center [388, 14] width 25 height 25
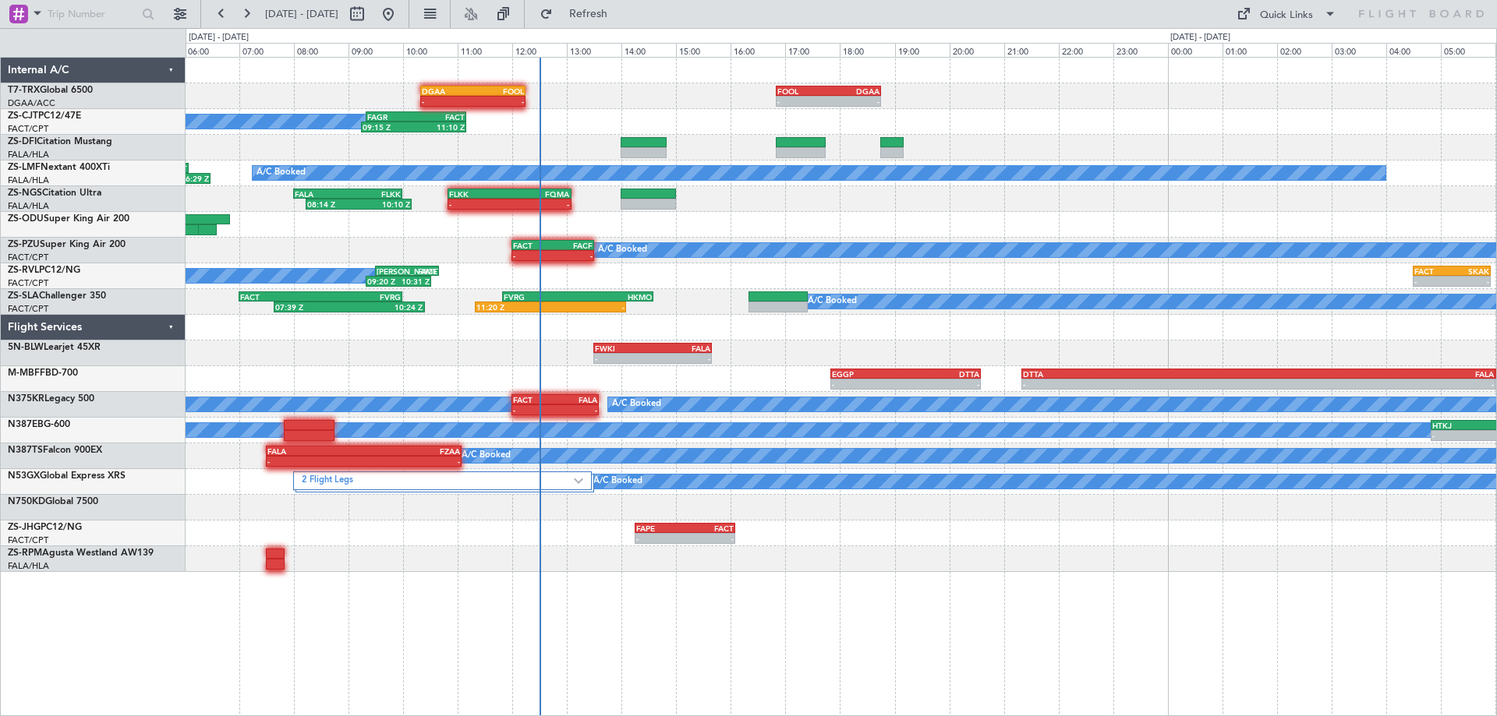
click at [792, 372] on div "- - FOOL 16:50 Z DGAA 18:45 Z - - DGAA 10:20 Z FOOL 12:15 Z FAGR 09:20 Z FACT 1…" at bounding box center [841, 315] width 1310 height 514
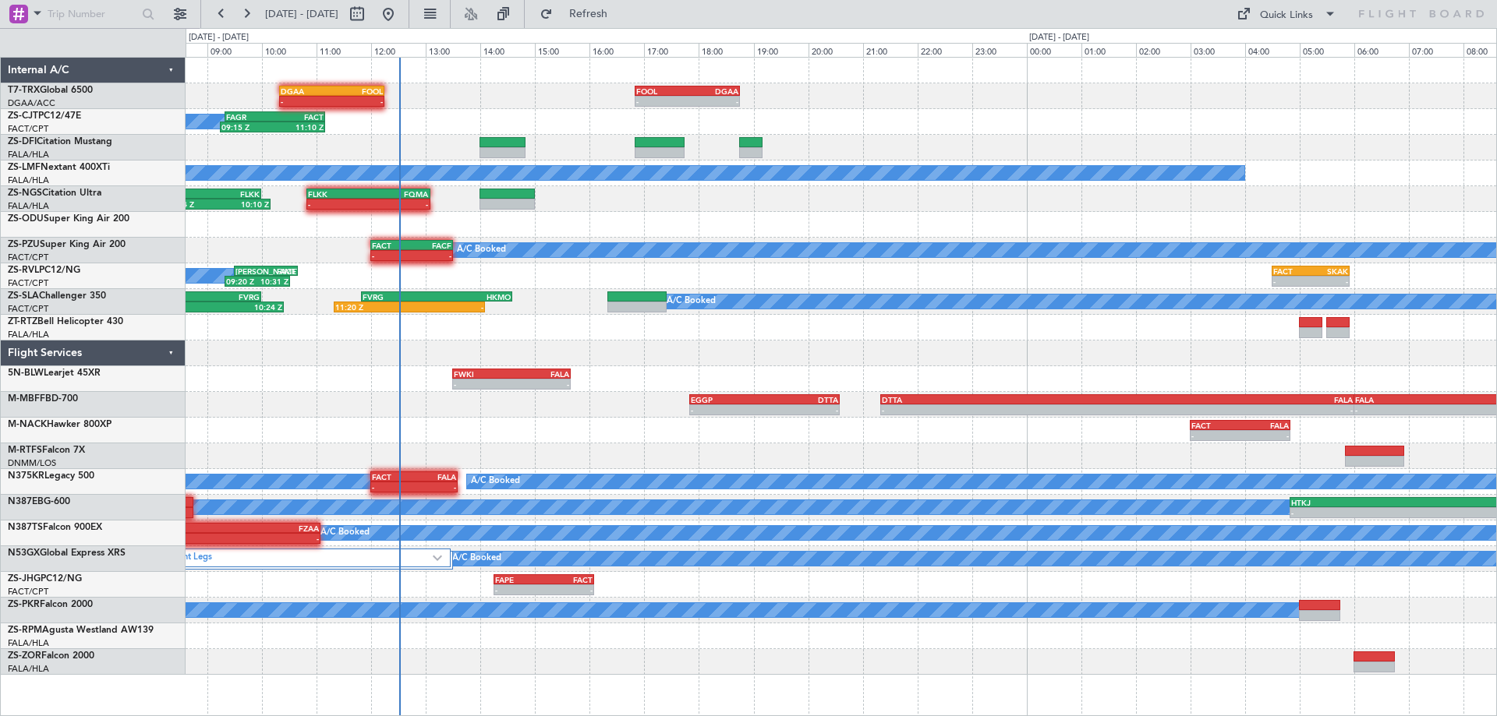
click at [1140, 329] on div "- - FOOL 16:50 Z DGAA 18:45 Z - - DGAA 10:20 Z FOOL 12:15 Z FAGR 09:20 Z FACT 1…" at bounding box center [841, 366] width 1310 height 617
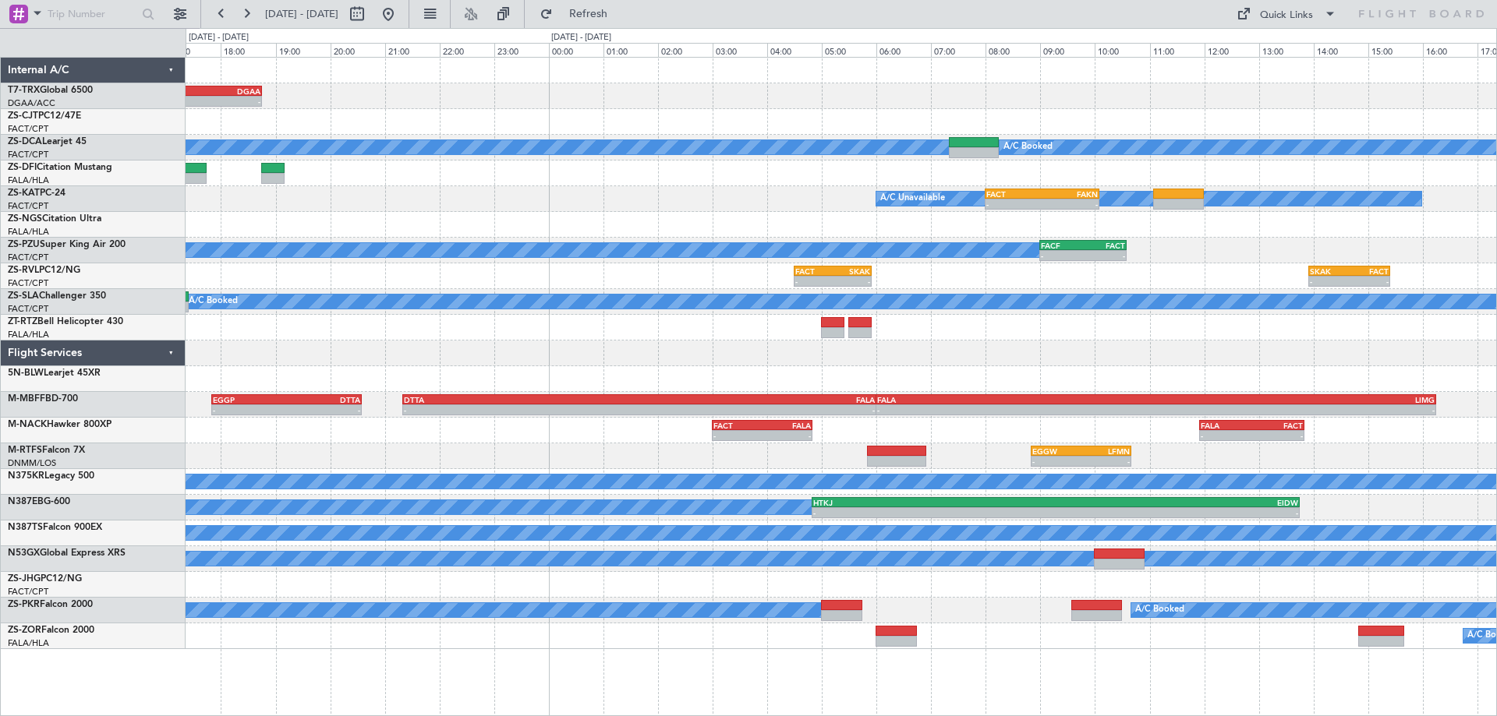
click at [595, 374] on div "- - FOOL 16:50 Z DGAA 18:45 Z - - DGAA 10:20 Z FOOL 12:15 Z A/C Booked A/C Book…" at bounding box center [841, 354] width 1310 height 592
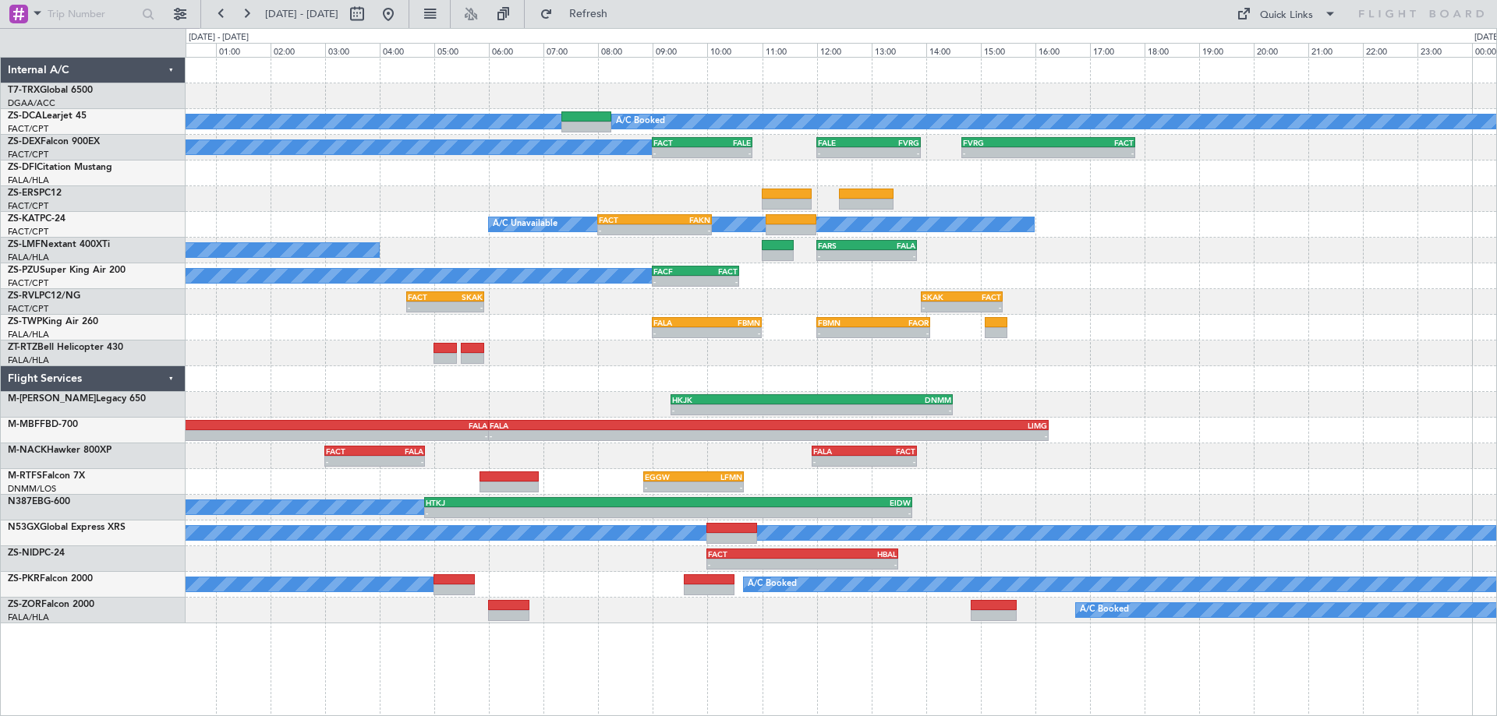
click at [730, 394] on div "- - FOOL 16:50 Z DGAA 18:45 Z A/C Booked A/C Booked A/C Booked - - FACT 09:00 Z…" at bounding box center [841, 341] width 1310 height 566
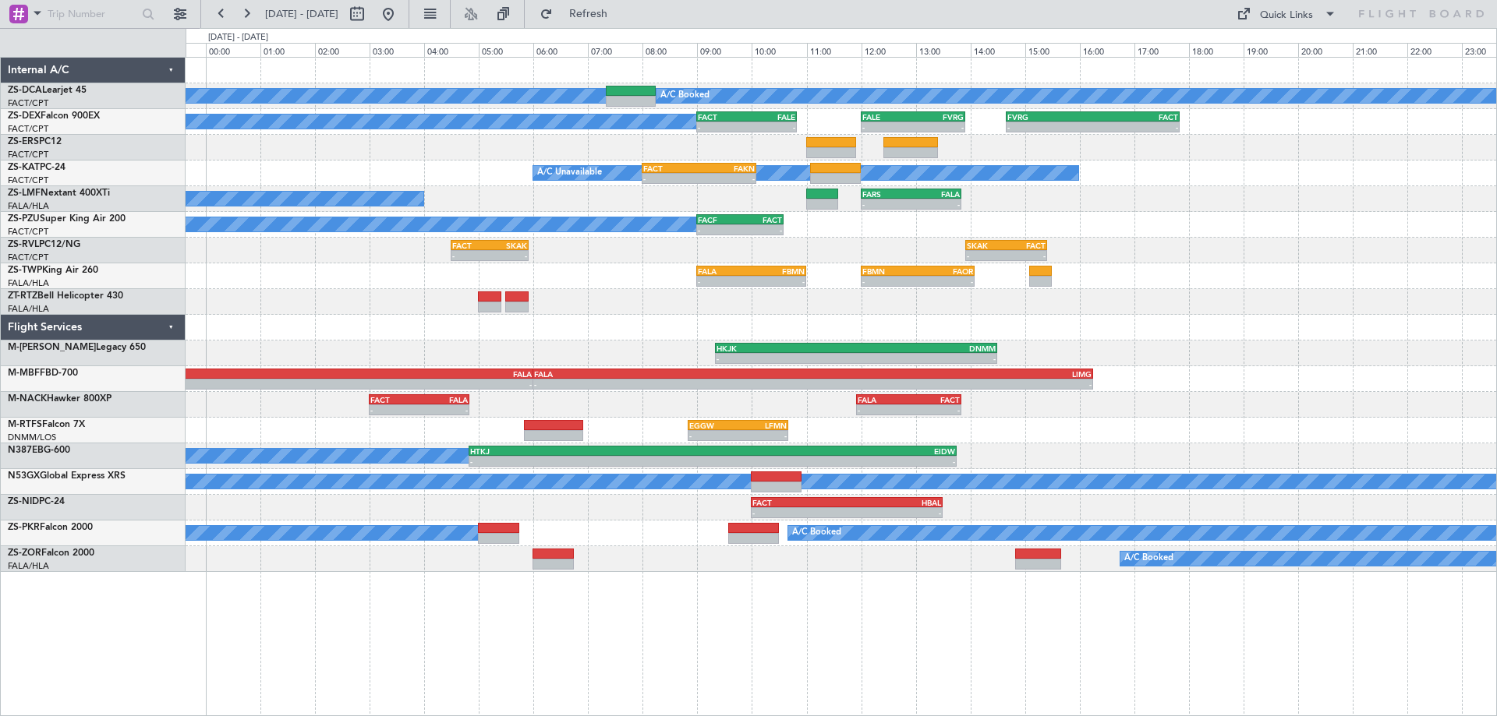
click at [1199, 338] on div at bounding box center [841, 328] width 1310 height 26
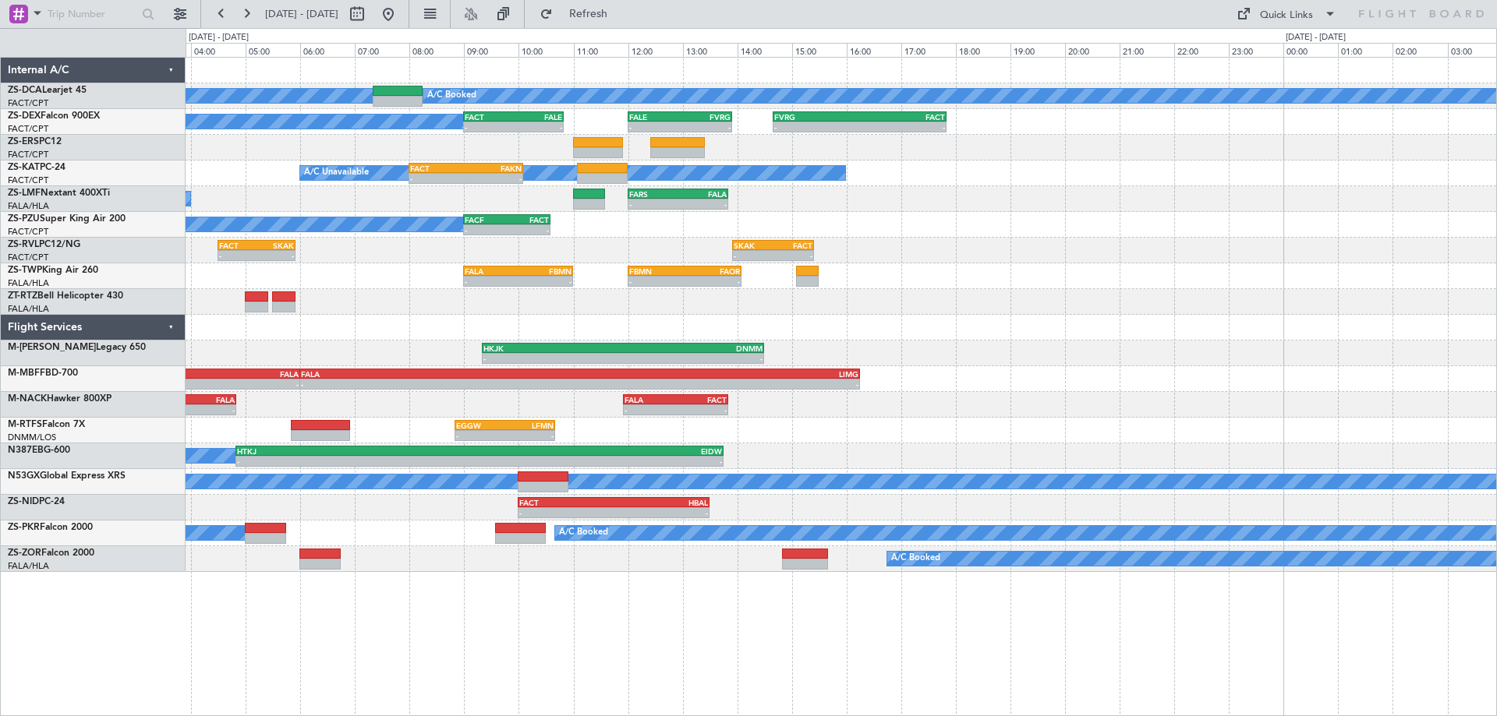
click at [914, 390] on div "A/C Booked A/C Booked A/C Booked - - FACT 09:00 Z FALE 10:50 Z - - FALE 12:00 Z…" at bounding box center [841, 315] width 1310 height 514
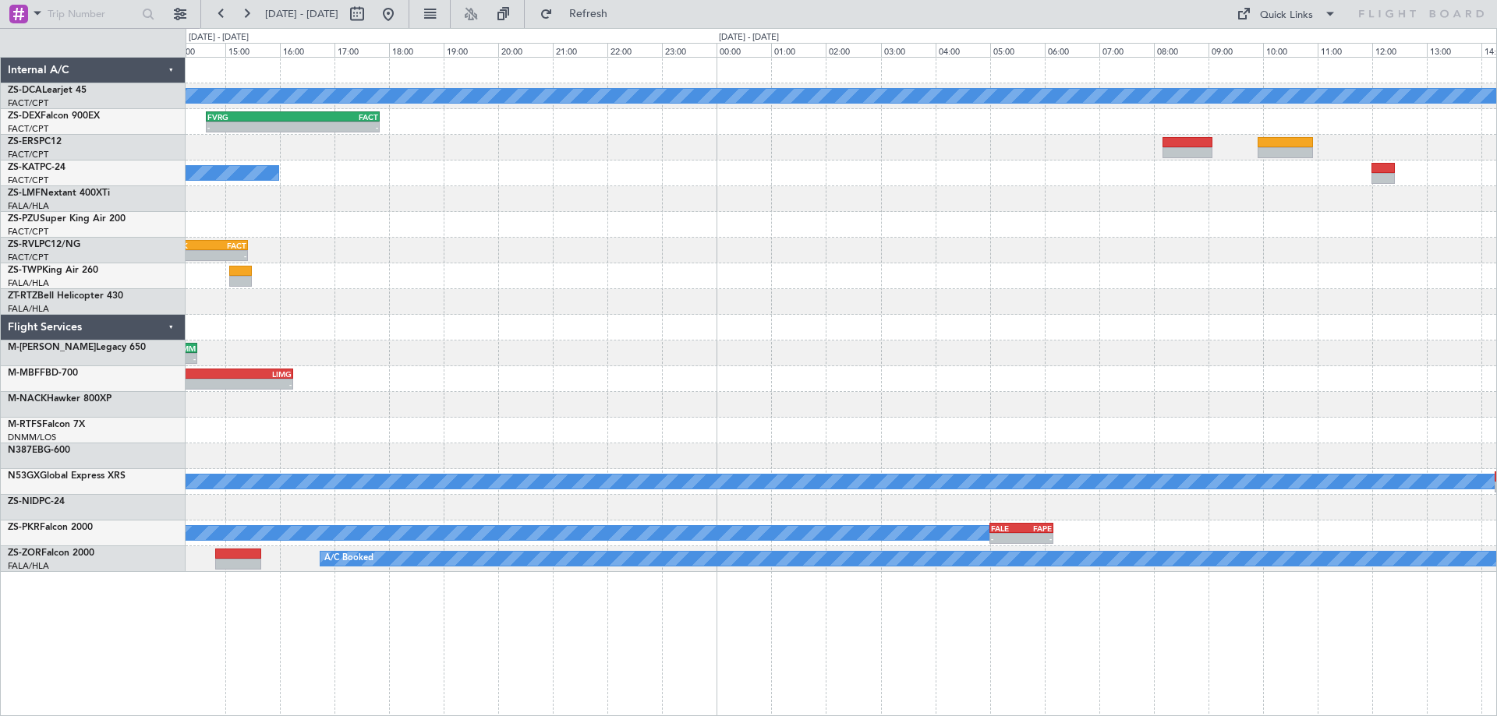
click at [271, 444] on div "A/C Booked - - FVRG 14:40 Z FACT 17:50 Z - - FACT 09:00 Z FALE 10:50 Z - - FALE…" at bounding box center [841, 315] width 1310 height 514
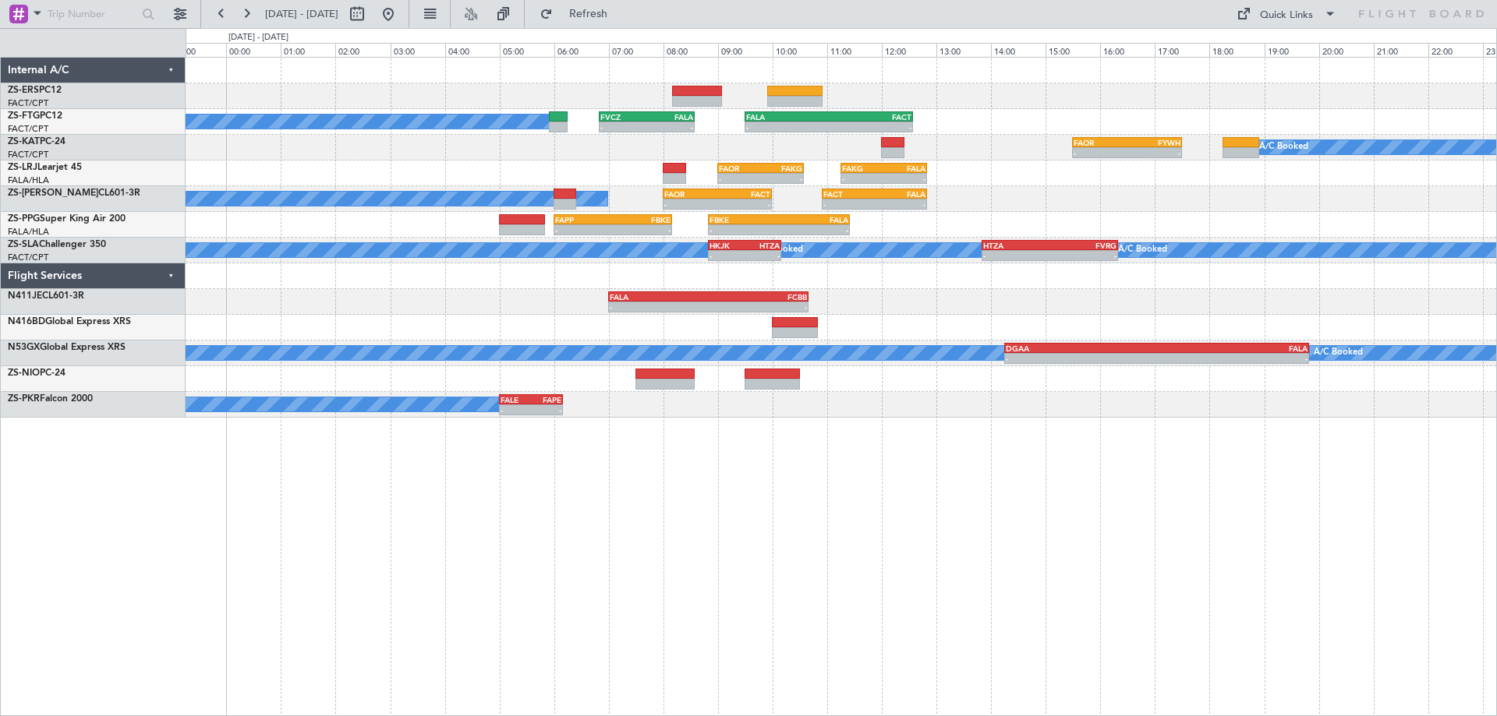
click at [953, 374] on div "A/C Booked - - FVCZ 06:50 Z FALA 08:35 Z - - FALA 09:30 Z FACT 12:35 Z - - FAOR…" at bounding box center [841, 238] width 1310 height 360
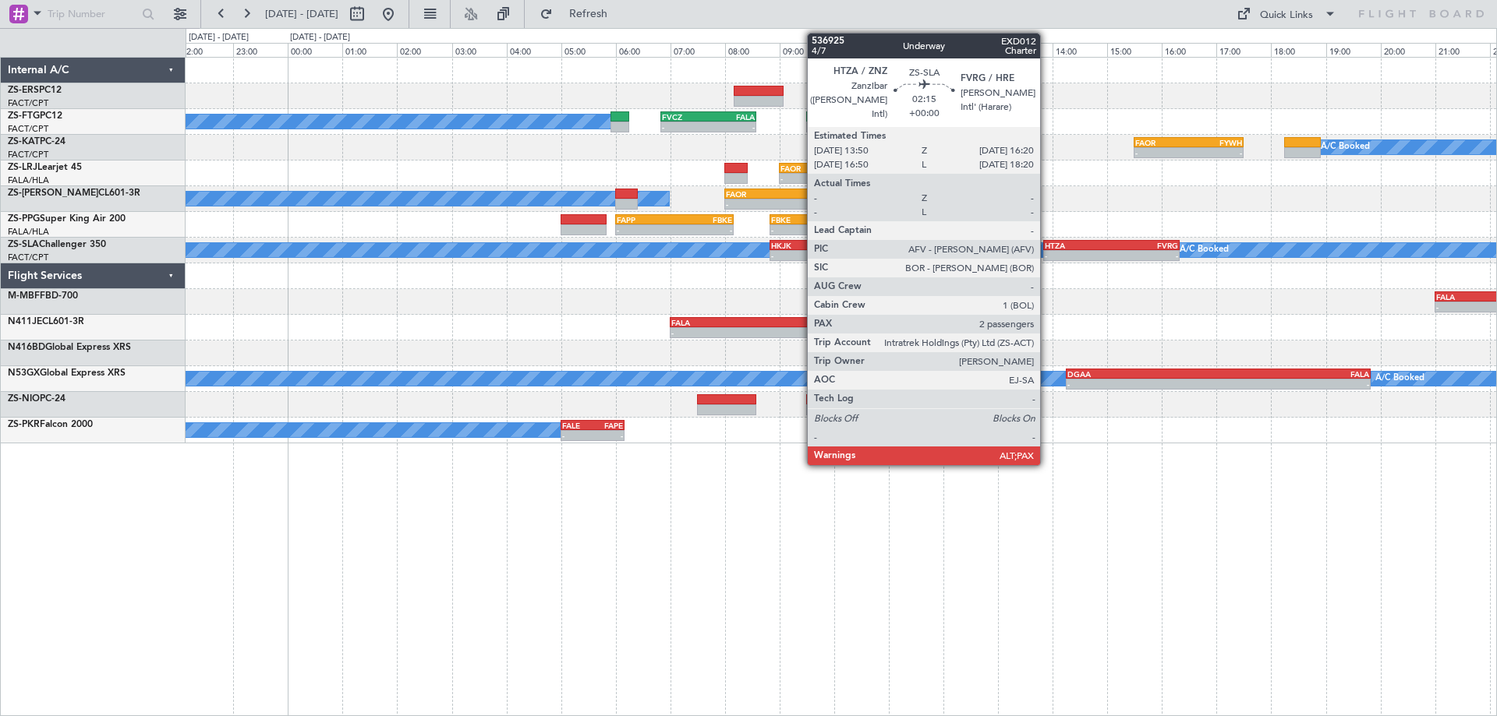
click at [1108, 244] on div "HTZA" at bounding box center [1077, 245] width 67 height 9
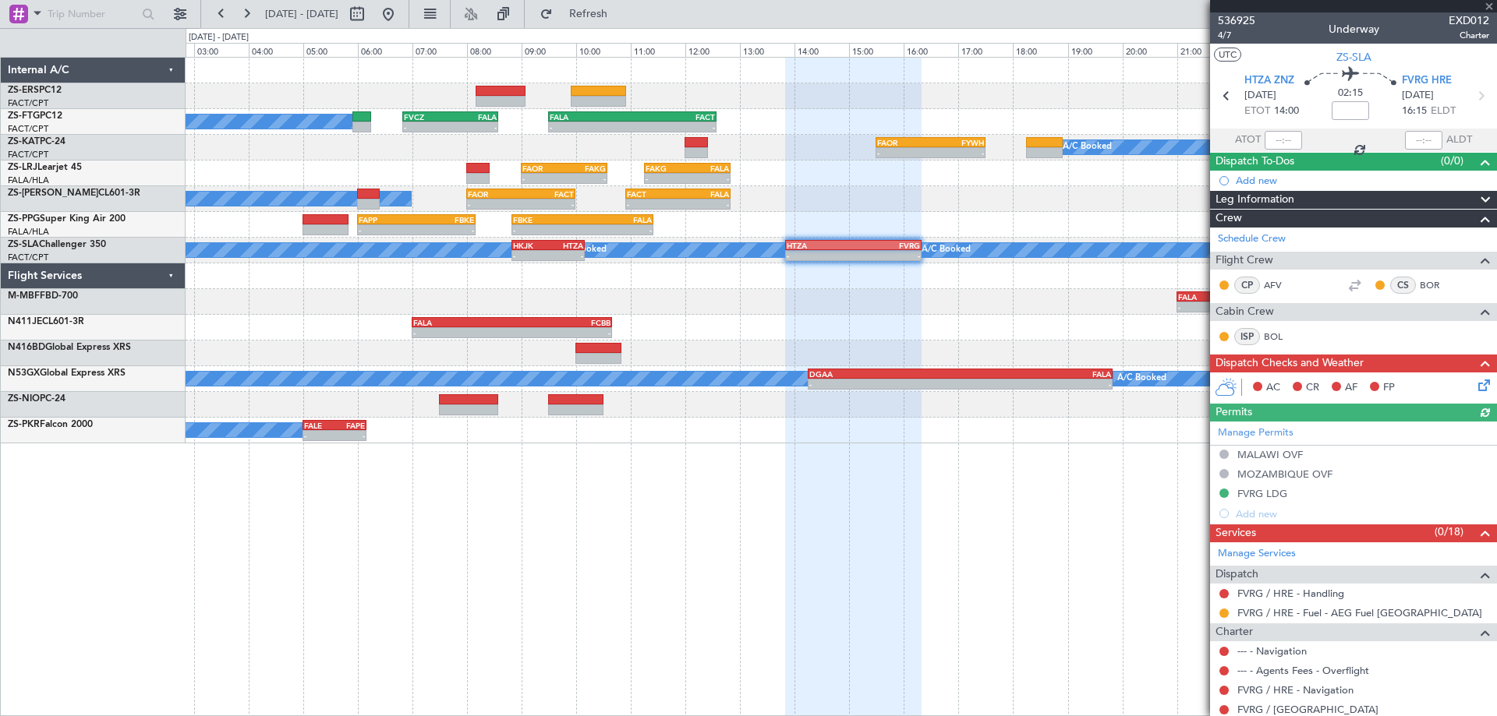
click at [620, 398] on div "A/C Booked - - FVCZ 06:50 Z FALA 08:35 Z - - FALA 09:30 Z FACT 12:35 Z A/C Book…" at bounding box center [841, 251] width 1310 height 386
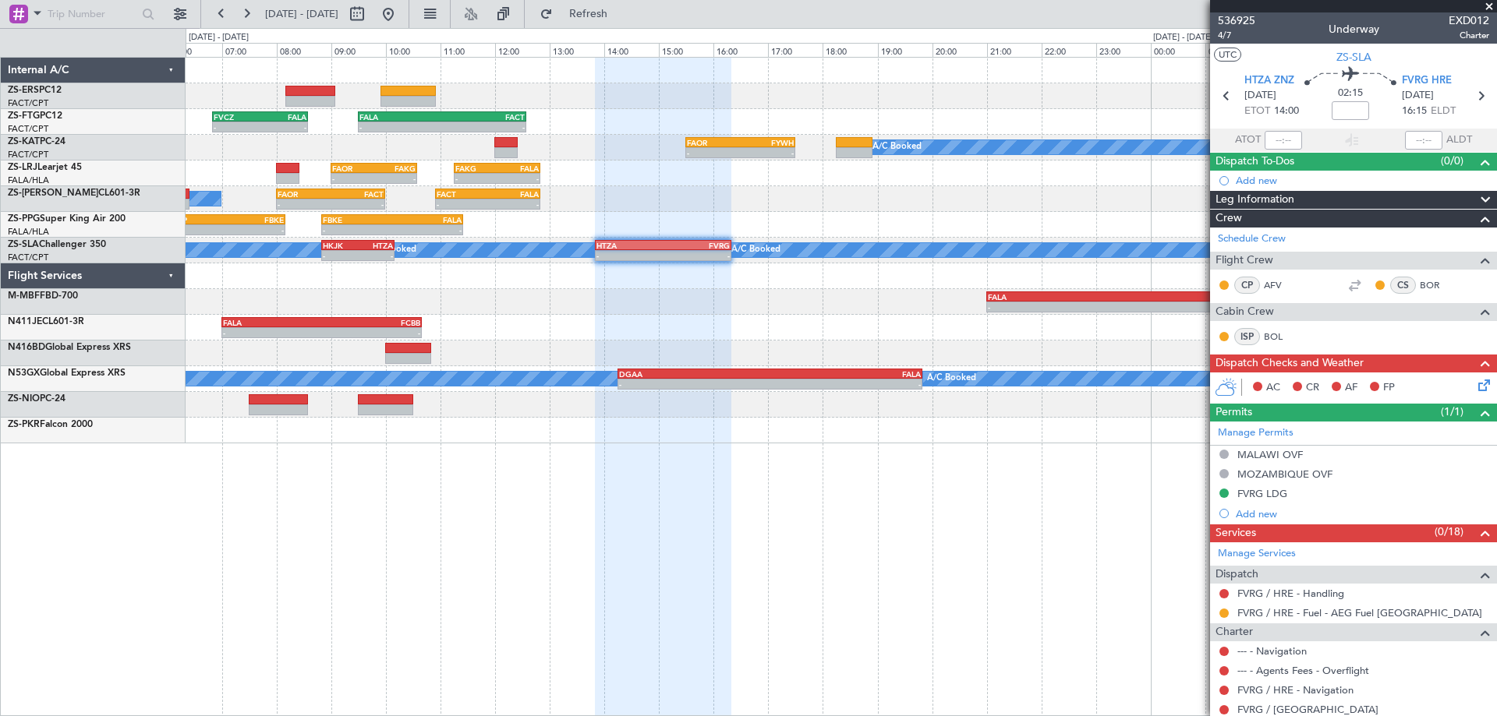
click at [498, 363] on div at bounding box center [841, 354] width 1310 height 26
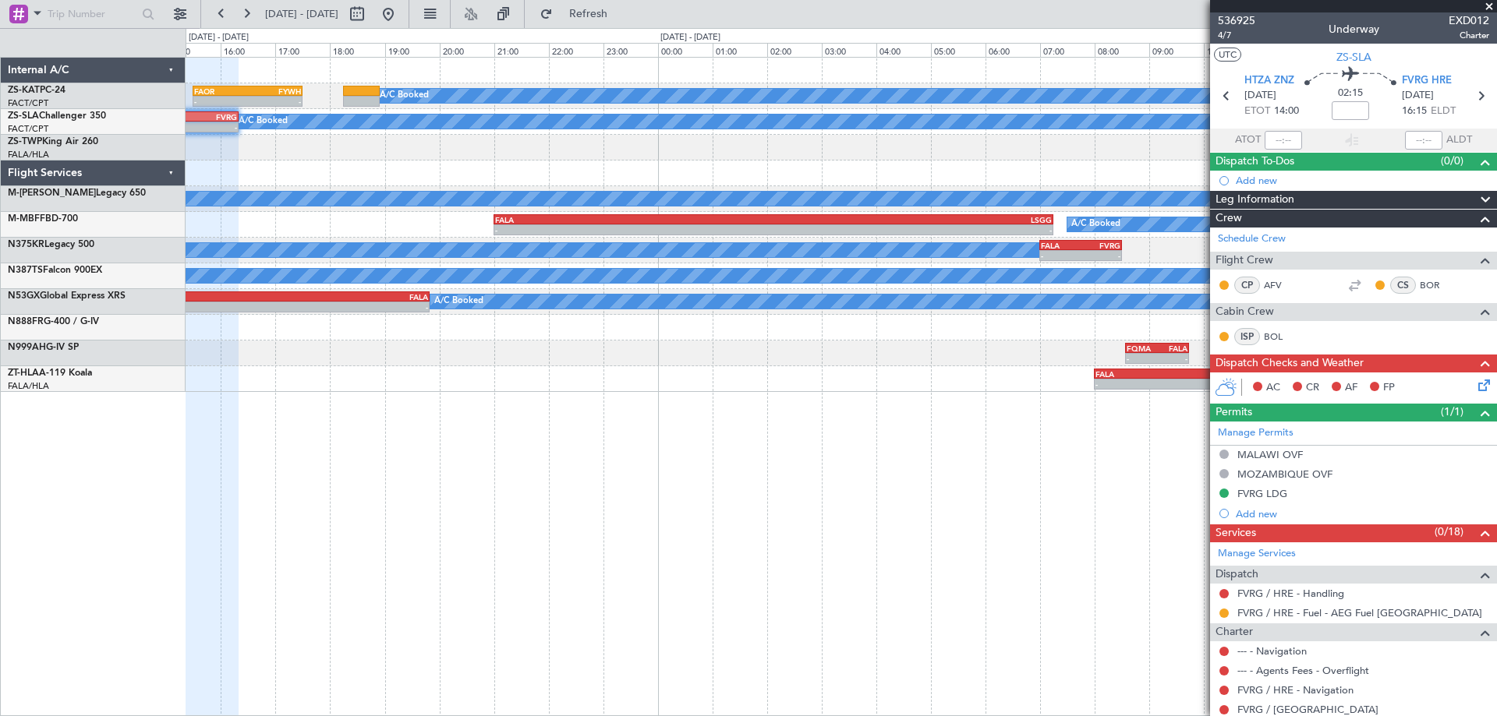
click at [661, 512] on div "A/C Booked - - FAOR 15:30 Z FYWH 17:30 Z - - FYWE 13:00 Z FBSK 14:40 Z - - FBSK…" at bounding box center [841, 386] width 1311 height 659
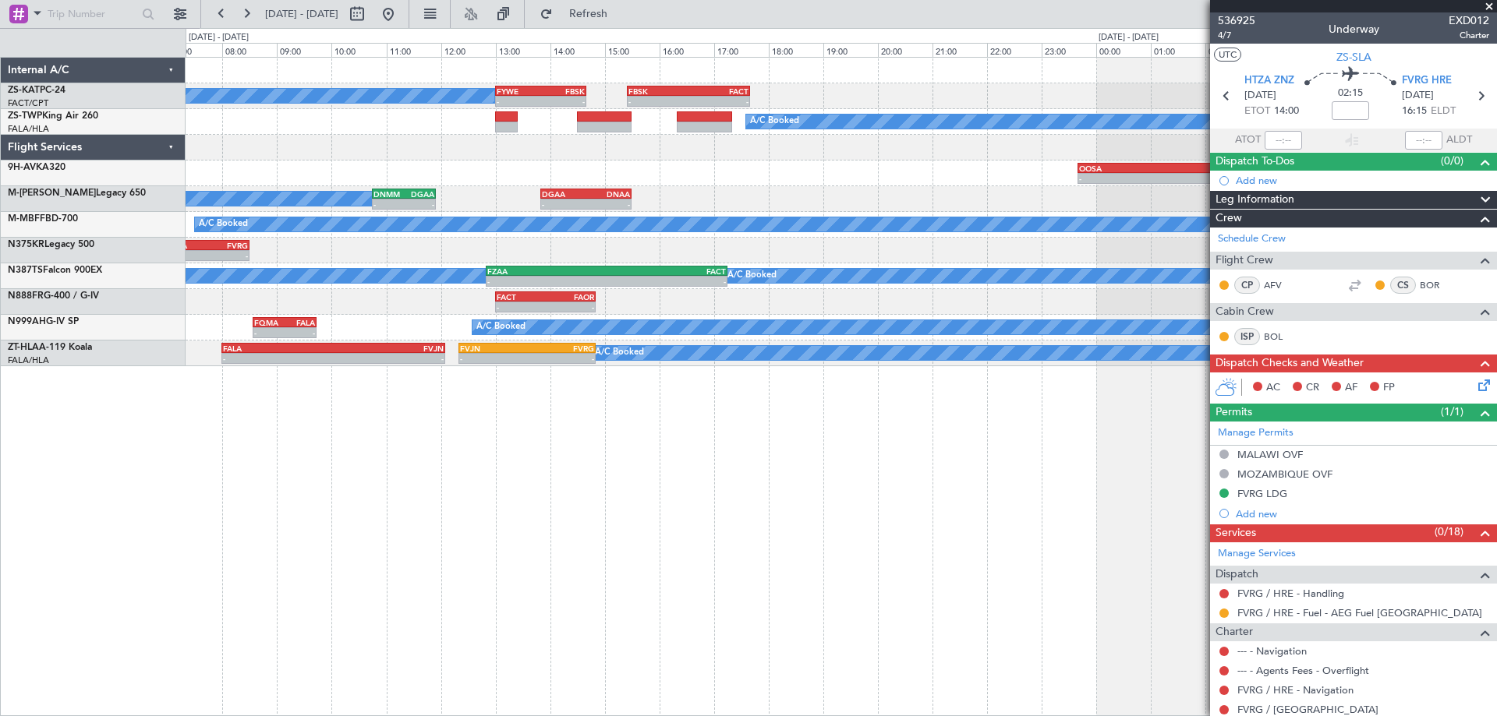
click at [699, 514] on div "A/C Booked - - FYWE 13:00 Z FBSK 14:40 Z - - FBSK 15:25 Z FACT 17:40 Z A/C Book…" at bounding box center [841, 386] width 1311 height 659
